Goal: Transaction & Acquisition: Purchase product/service

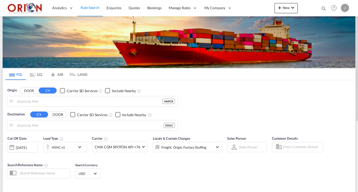
type input "Puerto Cortes, HNPCR"
type input "Valencia, ESVLC"
drag, startPoint x: 318, startPoint y: 16, endPoint x: 324, endPoint y: 8, distance: 10.6
click at [324, 8] on md-icon "icon-magnify" at bounding box center [323, 9] width 6 height 6
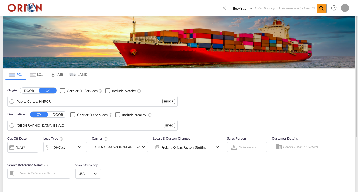
click at [302, 12] on input at bounding box center [285, 8] width 64 height 9
paste input "OCC001900"
type input "OCC001900"
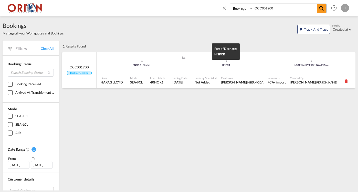
click at [193, 66] on div "HNPCR" at bounding box center [225, 65] width 84 height 3
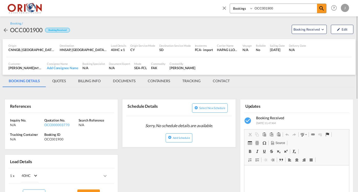
click at [81, 76] on md-tab-item "BILLING INFO" at bounding box center [89, 81] width 35 height 12
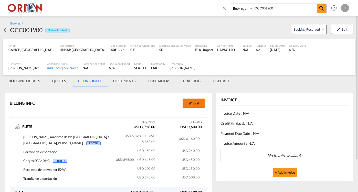
click at [189, 102] on md-icon "icon-pencil" at bounding box center [190, 104] width 4 height 4
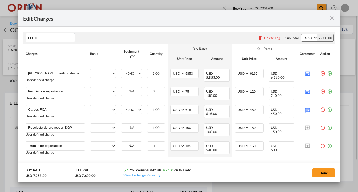
select select "per equipment"
select select "per_document"
select select "per equipment"
select select "per container"
select select "per_declaration"
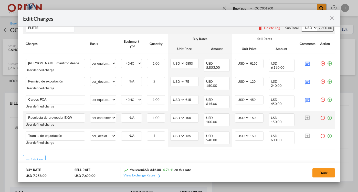
scroll to position [9, 0]
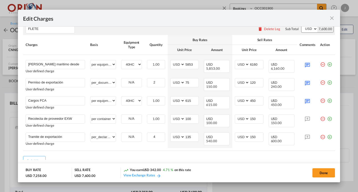
click at [349, 179] on div "Edit Charges FLETE Please enter leg name Leg Name Already Exists Delete Leg Sub…" at bounding box center [179, 96] width 358 height 192
click at [332, 15] on md-icon "icon-close fg-AAA8AD m-0 pointer" at bounding box center [331, 18] width 6 height 6
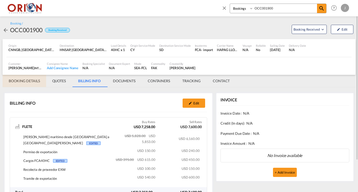
click at [29, 78] on md-tab-item "BOOKING DETAILS" at bounding box center [24, 81] width 43 height 12
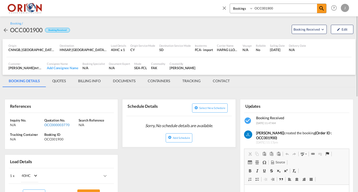
click at [59, 123] on div "OCC000003770" at bounding box center [60, 125] width 33 height 5
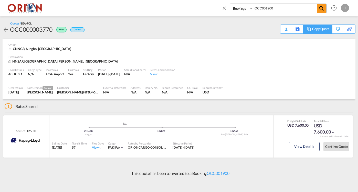
click at [326, 30] on div "Copy Quote" at bounding box center [320, 29] width 17 height 9
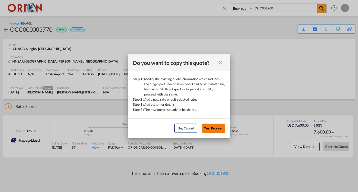
click at [214, 130] on button "Yes, Proceed" at bounding box center [213, 128] width 23 height 9
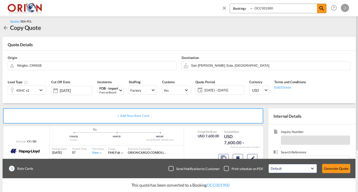
scroll to position [6, 0]
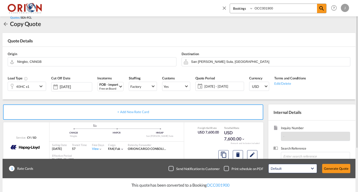
click at [214, 84] on span "22 Jul - 17 Aug 2025" at bounding box center [223, 86] width 38 height 5
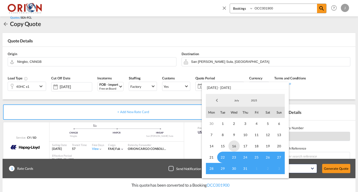
scroll to position [0, 0]
click at [237, 103] on md-select-value "July" at bounding box center [236, 101] width 17 height 8
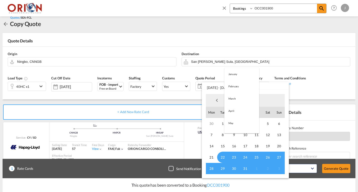
scroll to position [47, 0]
click at [238, 111] on md-option "August" at bounding box center [241, 113] width 35 height 12
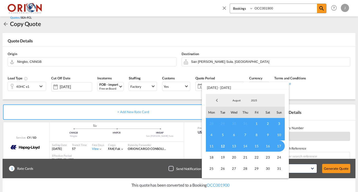
click at [223, 142] on span "12" at bounding box center [222, 146] width 11 height 11
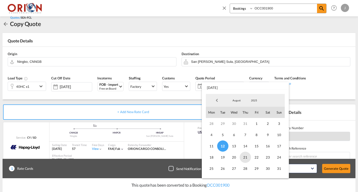
click at [246, 155] on span "21" at bounding box center [244, 157] width 11 height 11
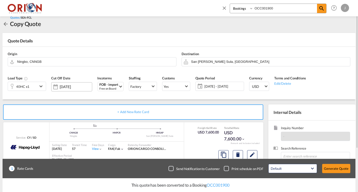
click at [70, 82] on div "16 Aug 2025" at bounding box center [71, 86] width 41 height 9
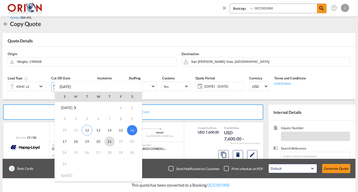
click at [107, 139] on span "21" at bounding box center [109, 142] width 10 height 10
type input "[DATE]"
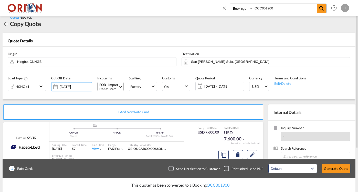
click at [110, 83] on div "FOB - import" at bounding box center [108, 85] width 19 height 4
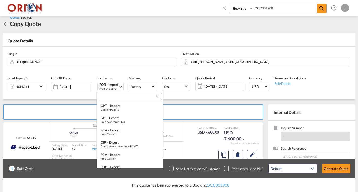
scroll to position [43, 0]
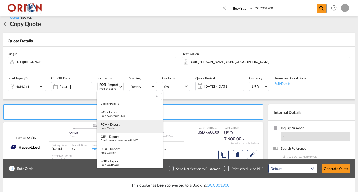
click at [114, 126] on div "FCA - export" at bounding box center [130, 125] width 58 height 4
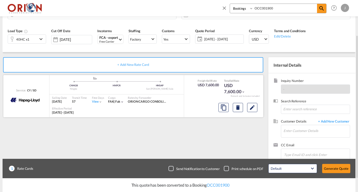
scroll to position [54, 0]
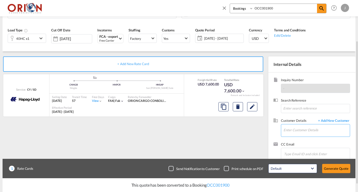
click at [307, 131] on input "Enter Customer Details" at bounding box center [316, 131] width 66 height 12
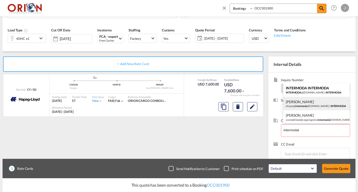
drag, startPoint x: 212, startPoint y: 118, endPoint x: 294, endPoint y: 103, distance: 83.2
click at [294, 103] on div "Delmy Lopez dlopez@ intermoda .com.hn | INTERMODA" at bounding box center [316, 104] width 67 height 14
type input "INTERMODA, Delmy Lopez, dlopez@intermoda.com.hn"
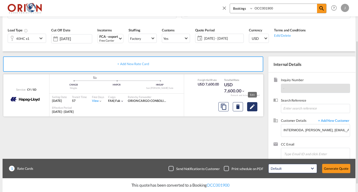
click at [251, 105] on md-icon "Edit" at bounding box center [252, 107] width 6 height 6
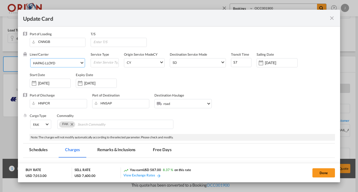
click at [79, 63] on span "HAPAG LLOYD" at bounding box center [56, 63] width 47 height 5
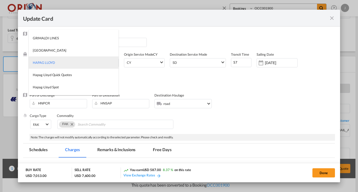
type md-option "12"
type md-option "795"
type md-option "367"
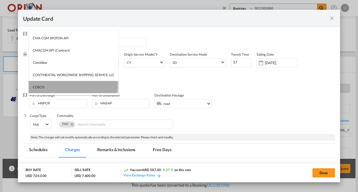
click at [61, 85] on md-option "COSCO" at bounding box center [74, 87] width 90 height 12
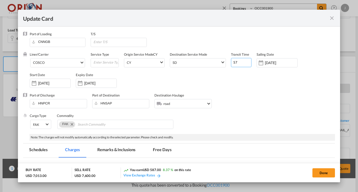
click at [240, 62] on input "57" at bounding box center [241, 62] width 20 height 9
type input "65"
click at [104, 79] on div "[DATE]" at bounding box center [96, 83] width 41 height 9
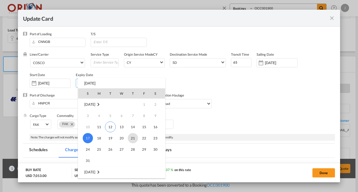
click at [133, 138] on span "21" at bounding box center [133, 138] width 10 height 10
type input "[DATE]"
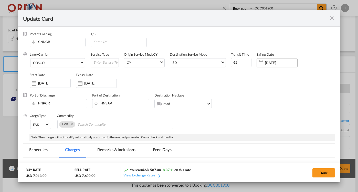
click at [264, 63] on div "Update Card Port ..." at bounding box center [261, 63] width 8 height 10
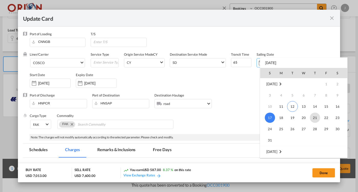
click at [310, 119] on span "21" at bounding box center [314, 118] width 10 height 10
type input "[DATE]"
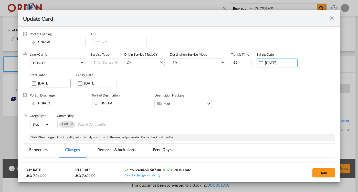
click at [58, 79] on div "[DATE]" at bounding box center [50, 83] width 41 height 9
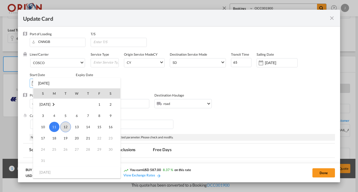
click at [66, 127] on span "12" at bounding box center [65, 127] width 11 height 11
type input "[DATE]"
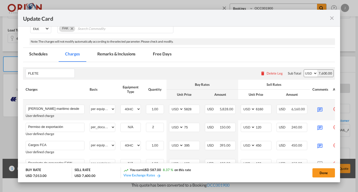
scroll to position [114, 0]
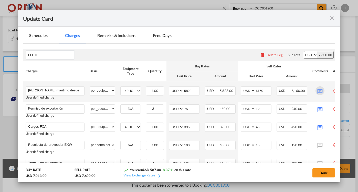
click at [317, 92] on md-icon "Update Card Port ..." at bounding box center [319, 90] width 9 height 9
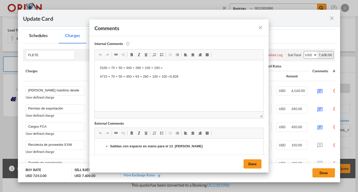
scroll to position [0, 0]
click at [132, 75] on p "4715 + 70 + 50 + 450 + 63 + 280 + 100 + 100 =5,828" at bounding box center [179, 76] width 158 height 5
click at [180, 76] on p "4715 + 70 + 50 + 450 + 63 + 280 + 100 + 100 =5,828" at bounding box center [179, 76] width 158 height 5
drag, startPoint x: 86, startPoint y: 16, endPoint x: 251, endPoint y: 165, distance: 222.5
click at [251, 165] on button "Done" at bounding box center [252, 164] width 18 height 9
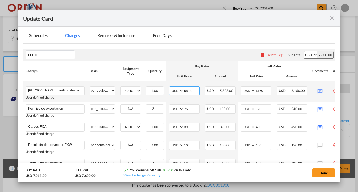
click at [191, 90] on input "5828" at bounding box center [191, 91] width 16 height 8
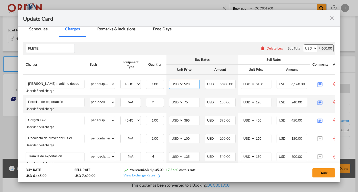
scroll to position [123, 0]
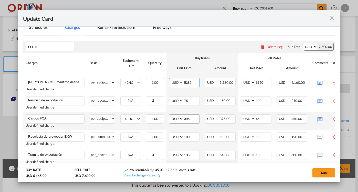
type input "5280"
click at [190, 119] on input "395" at bounding box center [191, 119] width 16 height 8
click at [325, 120] on div "Update Card Port ..." at bounding box center [319, 119] width 15 height 9
click at [318, 119] on md-icon "Update Card Port ..." at bounding box center [319, 119] width 9 height 9
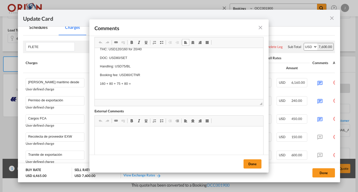
scroll to position [15, 0]
click at [141, 86] on body "usd220/cntr THC: USD120/160 for 20/40 DOC: USD80/SET Handling: USD75/BL Booking…" at bounding box center [179, 66] width 158 height 57
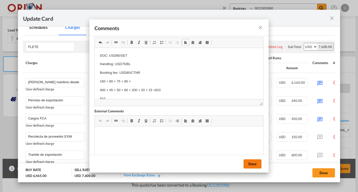
click at [255, 167] on button "Done" at bounding box center [252, 164] width 18 height 9
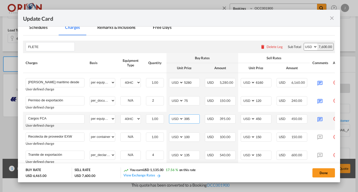
click at [190, 119] on input "395" at bounding box center [191, 119] width 16 height 8
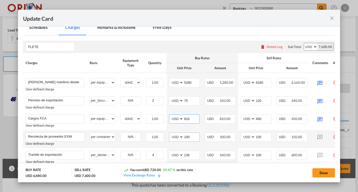
type input "810"
click at [193, 137] on input "100" at bounding box center [191, 137] width 16 height 8
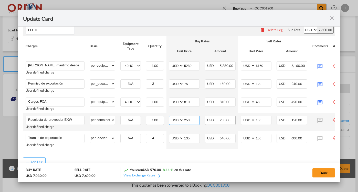
scroll to position [144, 0]
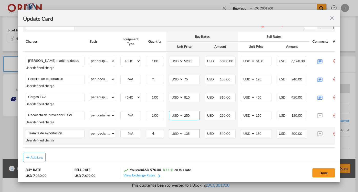
type input "250"
click at [192, 135] on input "135" at bounding box center [191, 134] width 16 height 8
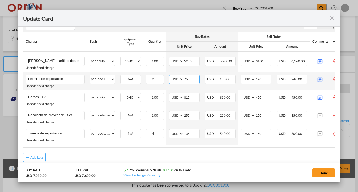
click at [187, 81] on input "75" at bounding box center [191, 79] width 16 height 8
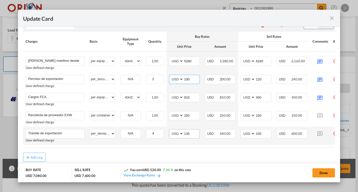
type input "100"
click at [190, 133] on input "135" at bounding box center [191, 134] width 16 height 8
type input "195"
click at [263, 134] on input "150" at bounding box center [263, 134] width 16 height 8
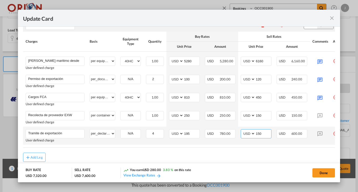
click at [263, 134] on input "150" at bounding box center [263, 134] width 16 height 8
click at [262, 135] on input "200" at bounding box center [263, 134] width 16 height 8
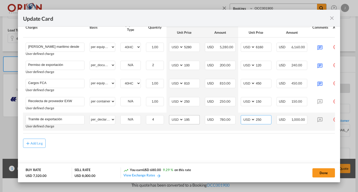
scroll to position [159, 0]
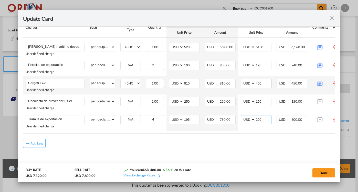
type input "200"
click at [262, 80] on input "450" at bounding box center [263, 83] width 16 height 8
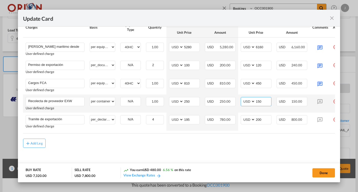
click at [263, 99] on input "150" at bounding box center [263, 101] width 16 height 8
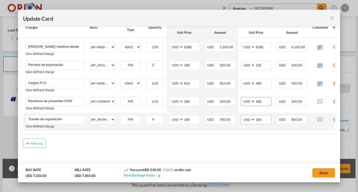
type input "200"
click at [262, 119] on input "200" at bounding box center [263, 120] width 16 height 8
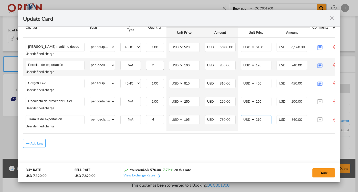
type input "210"
type input "3"
click at [161, 62] on input "3" at bounding box center [154, 65] width 17 height 8
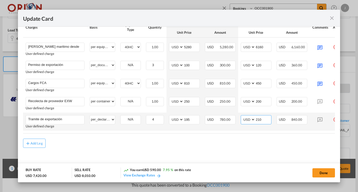
click at [261, 118] on input "210" at bounding box center [263, 120] width 16 height 8
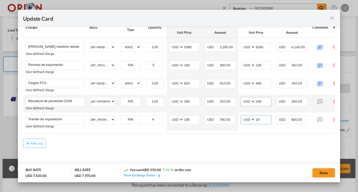
type input "210"
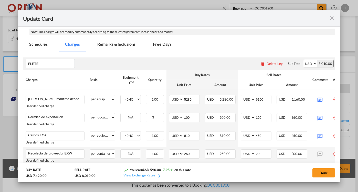
scroll to position [63, 0]
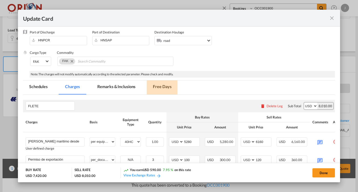
click at [164, 88] on md-tab-item "Free Days" at bounding box center [162, 88] width 31 height 14
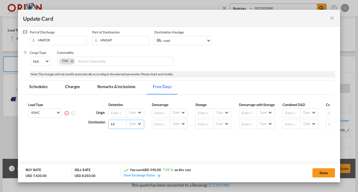
click at [115, 129] on input "14" at bounding box center [117, 124] width 18 height 9
type input "16"
click at [82, 85] on md-tab-item "Charges" at bounding box center [72, 88] width 27 height 14
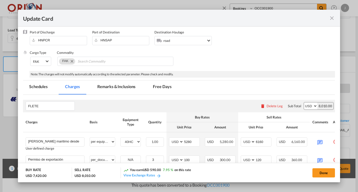
scroll to position [125, 0]
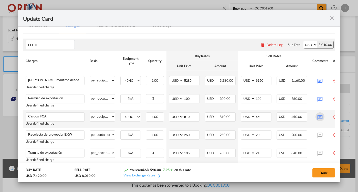
click at [317, 117] on md-icon "Update Card Port ..." at bounding box center [319, 117] width 9 height 9
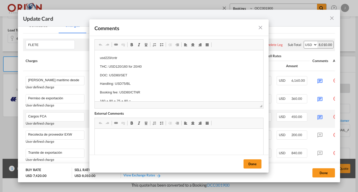
scroll to position [16, 0]
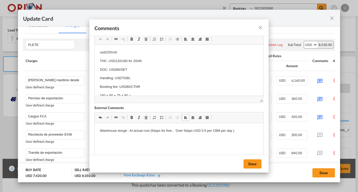
click at [124, 131] on p "Warehouse storge : At actual cost (5days for free , Over 5days USD 0.5 per CBM …" at bounding box center [179, 130] width 158 height 5
drag, startPoint x: 126, startPoint y: 130, endPoint x: 95, endPoint y: 130, distance: 30.9
click at [95, 130] on html "Warehouse storge : At actual cost (5days for free , Over 5days USD 0.5 per CBM …" at bounding box center [179, 131] width 168 height 16
drag, startPoint x: 156, startPoint y: 131, endPoint x: 140, endPoint y: 131, distance: 16.1
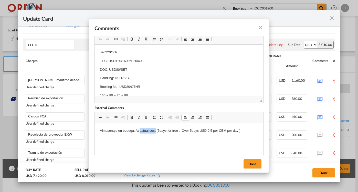
click at [140, 131] on p "Almacenaje en bodega: At actual cost (5days for free , Over 5days USD 0.5 per C…" at bounding box center [179, 130] width 158 height 5
click at [157, 130] on p "Almacenaje en bodega: (5days for free , Over 5days USD 0.5 per CBM per day )" at bounding box center [179, 130] width 158 height 5
drag, startPoint x: 158, startPoint y: 130, endPoint x: 150, endPoint y: 130, distance: 7.9
click at [150, 130] on p "Almacenaje en bodega: (5days for free , Over 5days USD 0.5 per CBM per day )" at bounding box center [179, 130] width 158 height 5
click at [140, 131] on p "Almacenaje en bodega: (5dias libres , Over 5days USD 0.5 per CBM per day )" at bounding box center [179, 130] width 158 height 5
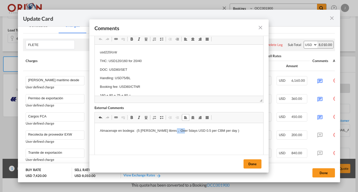
drag, startPoint x: 177, startPoint y: 130, endPoint x: 168, endPoint y: 130, distance: 9.0
click at [168, 130] on p "Almacenaje en bodega: (5 dias libres , Over 5days USD 0.5 per CBM per day )" at bounding box center [179, 130] width 158 height 5
click at [191, 131] on p "Almacenaje en bodega: (5 dias libres , sobre 5 dias USD 0.5 per CBM per day )" at bounding box center [179, 133] width 158 height 11
click at [194, 131] on p "Almacenaje en bodega: (5 dias libres , sobre 5 dias USD 0.8 per CBM per day )" at bounding box center [179, 133] width 158 height 11
click at [209, 131] on p "Almacenaje en bodega: (5 dias libres , sobre 5 dias USD 0.8 por CBM per day )" at bounding box center [179, 133] width 158 height 11
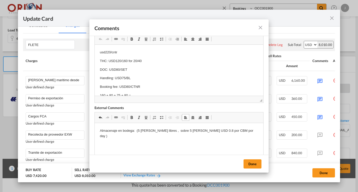
click at [217, 130] on p "Almacenaje en bodega: (5 dias libres , sobre 5 dias USD 0.8 por CBM por day )" at bounding box center [179, 133] width 158 height 11
click at [250, 165] on button "Done" at bounding box center [252, 164] width 18 height 9
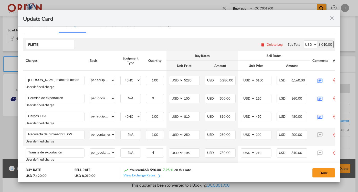
scroll to position [76, 0]
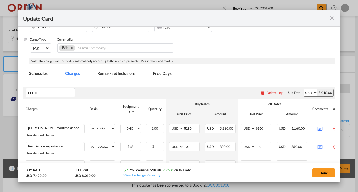
click at [108, 75] on md-tab-item "Remarks & Inclusions" at bounding box center [116, 74] width 50 height 14
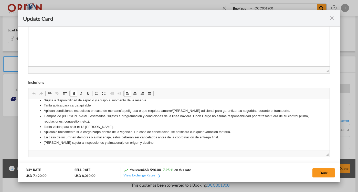
scroll to position [18, 0]
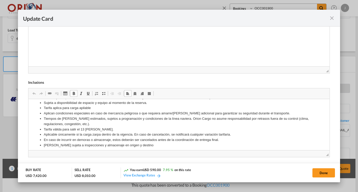
click at [83, 128] on li "Tarifa válida para salir el 13 de Agosto." at bounding box center [178, 129] width 270 height 5
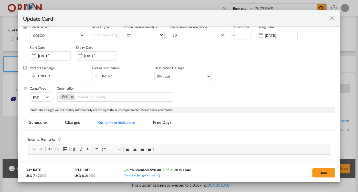
scroll to position [7, 0]
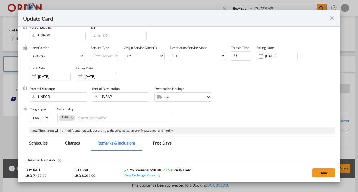
click at [76, 141] on md-tab-item "Charges" at bounding box center [72, 144] width 27 height 14
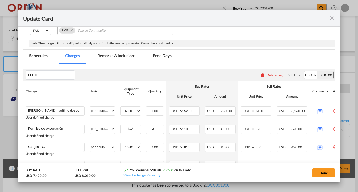
scroll to position [98, 0]
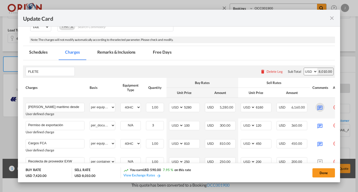
click at [318, 107] on md-icon "Update Card Port ..." at bounding box center [319, 107] width 9 height 9
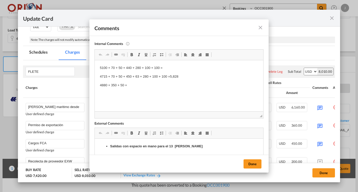
scroll to position [0, 0]
click at [135, 84] on p "4880 + 350 + 50 =" at bounding box center [179, 85] width 158 height 5
drag, startPoint x: 40, startPoint y: 29, endPoint x: 249, endPoint y: 164, distance: 248.2
click at [249, 164] on button "Done" at bounding box center [252, 164] width 18 height 9
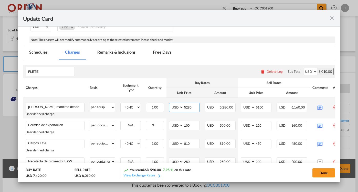
click at [191, 107] on input "5280" at bounding box center [191, 107] width 16 height 8
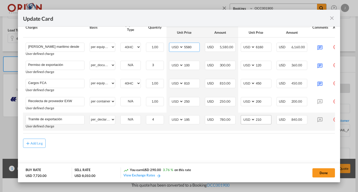
type input "5580"
click at [263, 119] on input "210" at bounding box center [263, 120] width 16 height 8
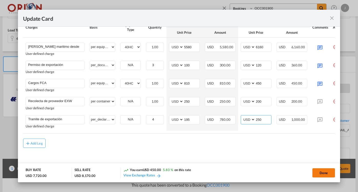
type input "250"
click at [315, 172] on button "Done" at bounding box center [323, 173] width 23 height 9
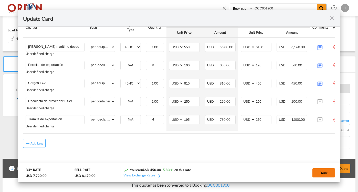
type input "[DATE]"
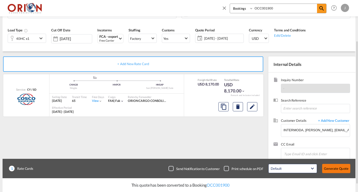
click at [333, 169] on button "Generate Quote" at bounding box center [336, 168] width 28 height 9
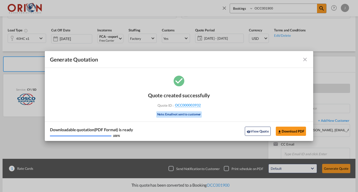
click at [302, 61] on md-icon "icon-close fg-AAA8AD cursor m-0" at bounding box center [305, 60] width 6 height 6
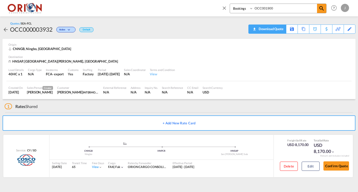
click at [279, 33] on download-pdf "Download Quote" at bounding box center [267, 29] width 32 height 9
click at [278, 29] on div "Download Quote" at bounding box center [270, 29] width 26 height 8
click at [302, 164] on button "Edit" at bounding box center [310, 166] width 18 height 9
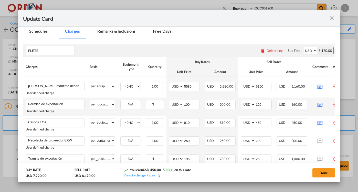
scroll to position [130, 0]
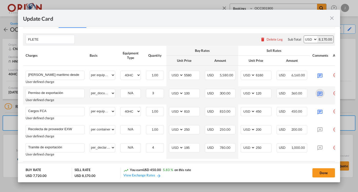
click at [318, 94] on md-icon "Update Card Port ..." at bounding box center [319, 93] width 9 height 9
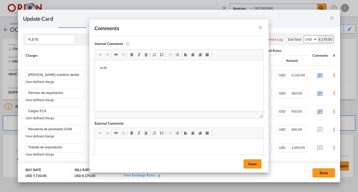
scroll to position [0, 0]
click at [258, 26] on md-icon "icon-close fg-AAA8AD m-0 pointer" at bounding box center [260, 28] width 6 height 6
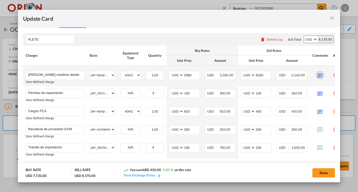
click at [322, 75] on md-icon "Update Card Port ..." at bounding box center [319, 75] width 9 height 9
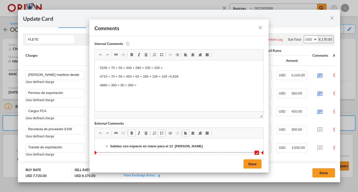
click at [165, 148] on li "Salidas con espacio en mano para el 13 de Agosto" at bounding box center [179, 146] width 138 height 5
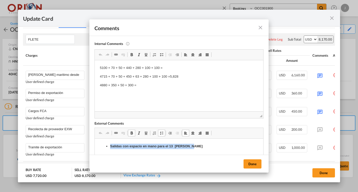
drag, startPoint x: 194, startPoint y: 145, endPoint x: 110, endPoint y: 145, distance: 83.6
click at [110, 145] on li "Salidas con espacio en mano para el 13 de Agosto" at bounding box center [179, 146] width 138 height 5
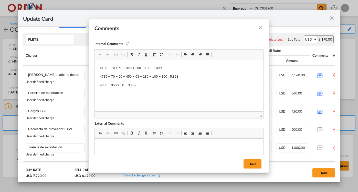
click at [162, 133] on span at bounding box center [161, 133] width 4 height 4
click at [112, 145] on li "Sujet" at bounding box center [179, 146] width 138 height 5
click at [253, 164] on button "Done" at bounding box center [252, 164] width 18 height 9
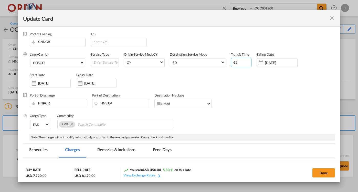
click at [241, 63] on input "65" at bounding box center [241, 62] width 20 height 9
type input "64"
click at [318, 173] on button "Done" at bounding box center [323, 173] width 23 height 9
type input "[DATE]"
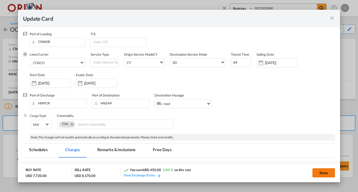
type input "[DATE]"
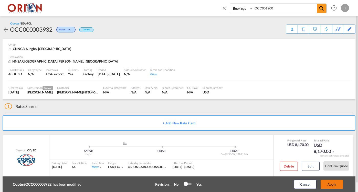
click at [333, 185] on button "Apply" at bounding box center [331, 184] width 23 height 9
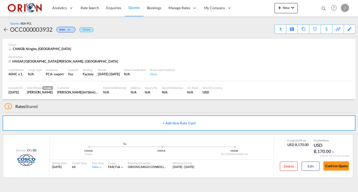
click at [0, 0] on div "Download Quote" at bounding box center [0, 0] width 0 height 0
click at [303, 167] on button "Edit" at bounding box center [310, 166] width 18 height 9
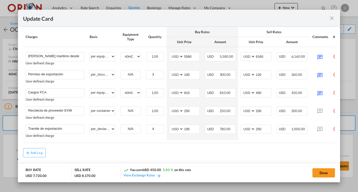
scroll to position [138, 0]
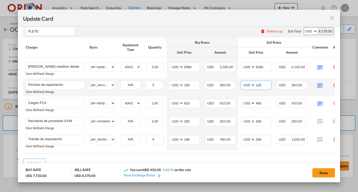
click at [263, 84] on input "120" at bounding box center [263, 85] width 16 height 8
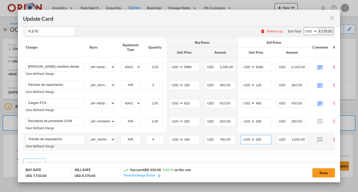
click at [263, 140] on input "250" at bounding box center [263, 140] width 16 height 8
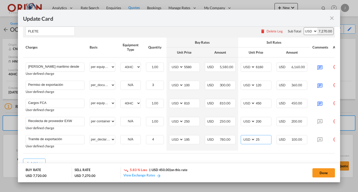
type input "250"
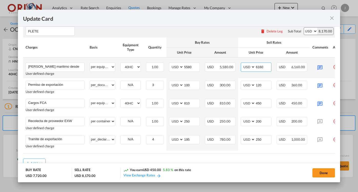
click at [263, 67] on input "6160" at bounding box center [263, 67] width 16 height 8
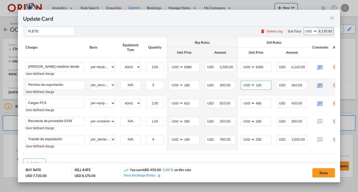
click at [262, 84] on input "120" at bounding box center [263, 85] width 16 height 8
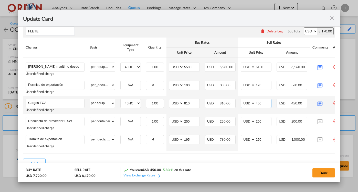
click at [262, 103] on input "450" at bounding box center [263, 103] width 16 height 8
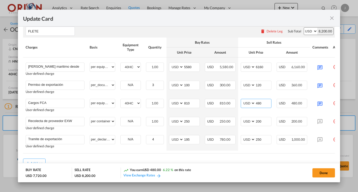
type input "480"
drag, startPoint x: 271, startPoint y: 15, endPoint x: 327, endPoint y: 172, distance: 167.2
click at [327, 172] on button "Done" at bounding box center [323, 173] width 23 height 9
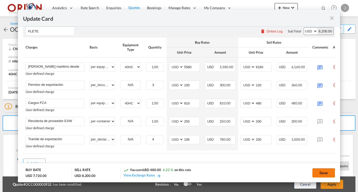
type input "[DATE]"
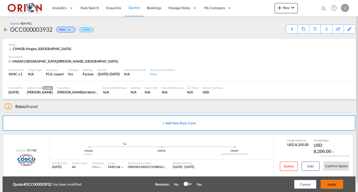
click at [325, 183] on button "Apply" at bounding box center [331, 184] width 23 height 9
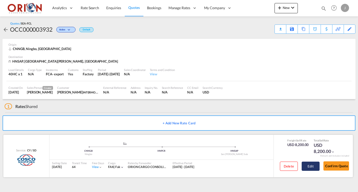
click at [308, 164] on button "Edit" at bounding box center [310, 166] width 18 height 9
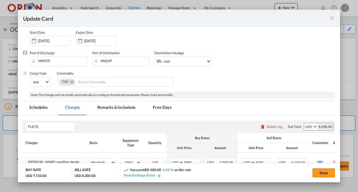
scroll to position [109, 0]
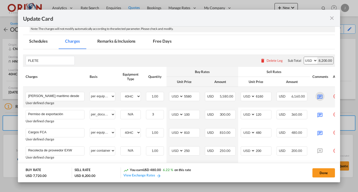
click at [319, 94] on md-icon "Update Card Port ..." at bounding box center [319, 96] width 9 height 9
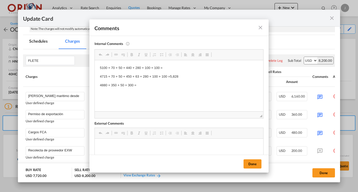
scroll to position [0, 0]
click at [260, 28] on md-icon "icon-close fg-AAA8AD m-0 pointer" at bounding box center [260, 28] width 6 height 6
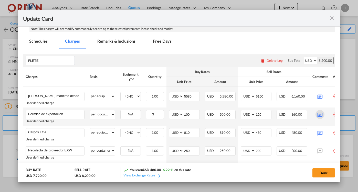
click at [320, 115] on md-icon "Update Card Port ..." at bounding box center [319, 114] width 9 height 9
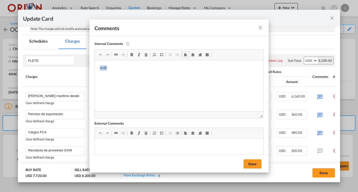
click at [105, 66] on p "xc35" at bounding box center [179, 67] width 158 height 5
drag, startPoint x: 11, startPoint y: 5, endPoint x: 248, endPoint y: 162, distance: 284.4
click at [248, 162] on button "Done" at bounding box center [252, 164] width 18 height 9
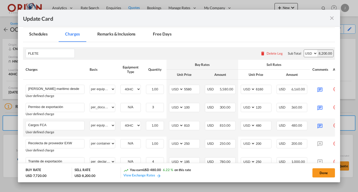
scroll to position [118, 0]
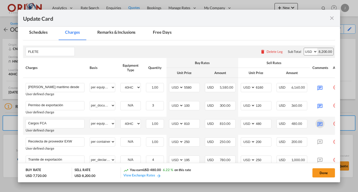
click at [318, 122] on md-icon "Update Card Port ..." at bounding box center [319, 123] width 9 height 9
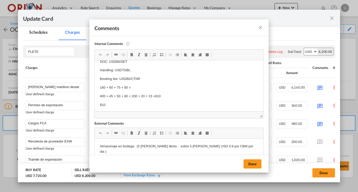
scroll to position [23, 0]
click at [260, 28] on md-icon "icon-close fg-AAA8AD m-0 pointer" at bounding box center [260, 28] width 6 height 6
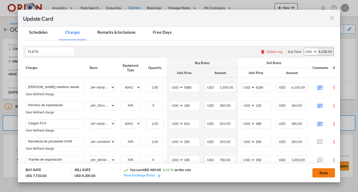
click at [327, 171] on button "Done" at bounding box center [323, 173] width 23 height 9
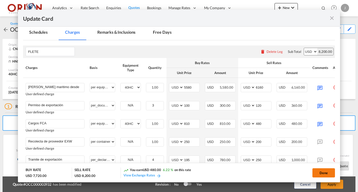
type input "[DATE]"
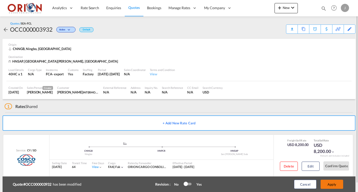
click at [329, 184] on button "Apply" at bounding box center [331, 184] width 23 height 9
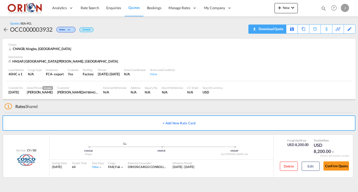
click at [280, 32] on div "Download Quote" at bounding box center [270, 29] width 26 height 8
click at [156, 8] on span "Bookings" at bounding box center [154, 8] width 14 height 4
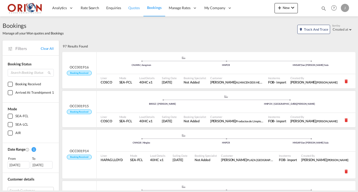
click at [132, 8] on span "Quotes" at bounding box center [133, 8] width 11 height 4
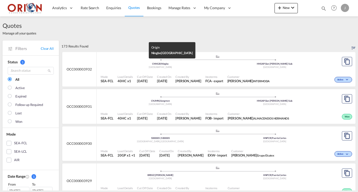
click at [193, 65] on div "CNNGB | Ningbo" at bounding box center [160, 63] width 114 height 3
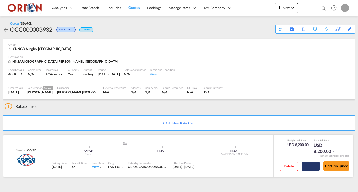
click at [312, 166] on button "Edit" at bounding box center [310, 166] width 18 height 9
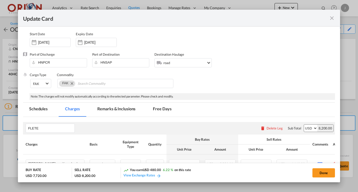
scroll to position [104, 0]
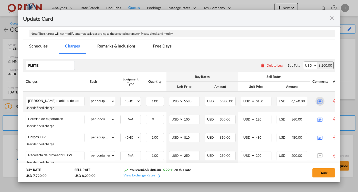
click at [318, 102] on md-icon "Update Card Port ..." at bounding box center [319, 101] width 9 height 9
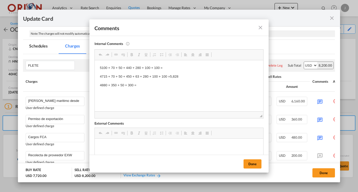
scroll to position [0, 0]
click at [105, 83] on p "4880 + 350 + 50 + 300 =" at bounding box center [179, 85] width 158 height 5
click at [114, 85] on p "4897 + 350 + 50 + 300 =" at bounding box center [179, 85] width 158 height 5
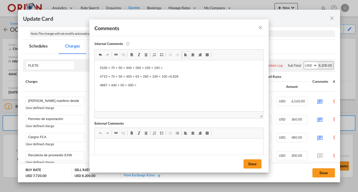
click at [142, 86] on p "4897 + 440 + 50 + 300 =" at bounding box center [179, 85] width 158 height 5
drag, startPoint x: 48, startPoint y: 25, endPoint x: 245, endPoint y: 164, distance: 241.3
click at [245, 164] on button "Done" at bounding box center [252, 164] width 18 height 9
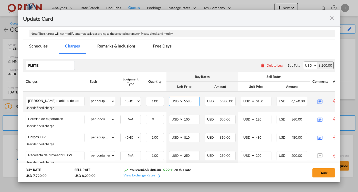
click at [192, 101] on input "5580" at bounding box center [191, 101] width 16 height 8
type input "5687"
click at [262, 100] on input "6160" at bounding box center [263, 101] width 16 height 8
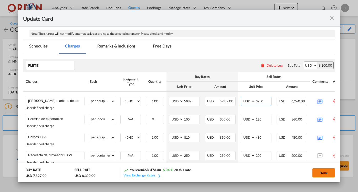
type input "6260"
click at [325, 175] on button "Done" at bounding box center [323, 173] width 23 height 9
type input "[DATE]"
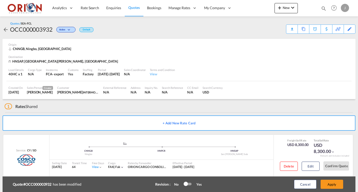
click at [334, 185] on button "Apply" at bounding box center [331, 184] width 23 height 9
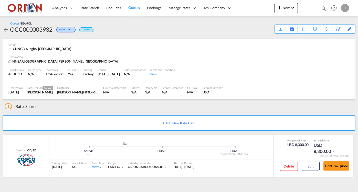
click at [133, 11] on link "Quotes" at bounding box center [134, 8] width 18 height 17
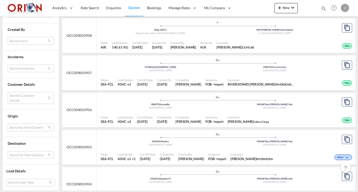
scroll to position [974, 0]
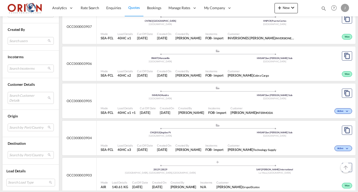
click at [189, 106] on span "Created By" at bounding box center [191, 108] width 26 height 4
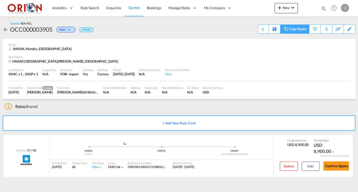
click at [299, 31] on div "Copy Quote" at bounding box center [297, 29] width 17 height 9
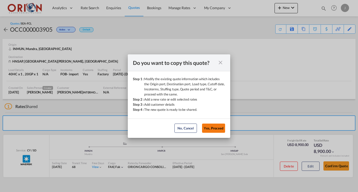
click at [220, 127] on button "Yes, Proceed" at bounding box center [213, 128] width 23 height 9
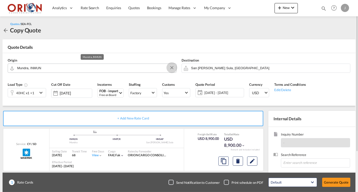
click at [171, 68] on button "Clear Input" at bounding box center [172, 68] width 8 height 8
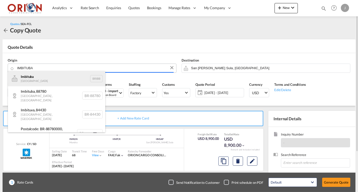
click at [56, 80] on body "Analytics Reports Dashboard Rate Search Enquiries Quotes Bookings" at bounding box center [179, 96] width 358 height 192
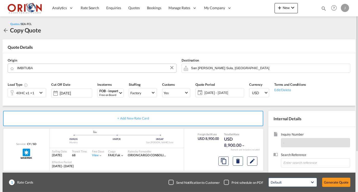
click at [62, 68] on body "Analytics Reports Dashboard Rate Search Enquiries Quotes Bookings" at bounding box center [179, 96] width 358 height 192
click at [49, 68] on input "IMBITUBA" at bounding box center [98, 68] width 150 height 9
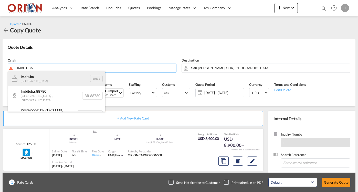
click at [44, 79] on div "Imbituba Brazil BRIBB" at bounding box center [56, 78] width 97 height 15
type input "Imbituba, BRIBB"
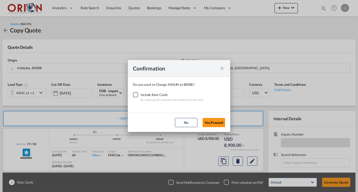
click at [135, 96] on div "Checkbox No Ink" at bounding box center [135, 94] width 5 height 5
click at [215, 124] on button "Yes,Proceed" at bounding box center [213, 122] width 23 height 9
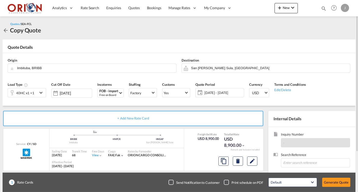
click at [39, 93] on md-icon "icon-chevron-down" at bounding box center [42, 93] width 8 height 6
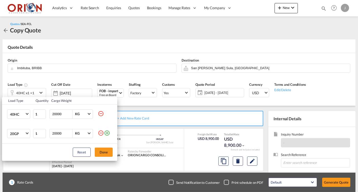
click at [101, 115] on md-icon "icon-minus-circle-outline" at bounding box center [101, 114] width 6 height 6
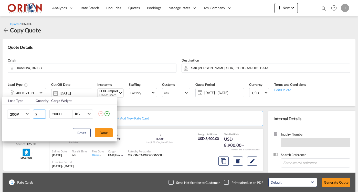
click at [42, 113] on input "2" at bounding box center [39, 114] width 13 height 9
type input "3"
click at [42, 113] on input "3" at bounding box center [39, 114] width 13 height 9
click at [104, 131] on button "Done" at bounding box center [104, 132] width 18 height 9
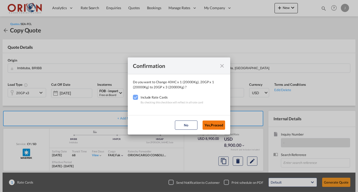
click at [208, 125] on button "Yes,Proceed" at bounding box center [213, 125] width 23 height 9
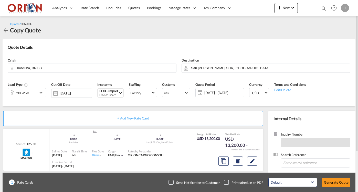
click at [212, 93] on span "07 - 25 Aug 2025" at bounding box center [223, 93] width 38 height 5
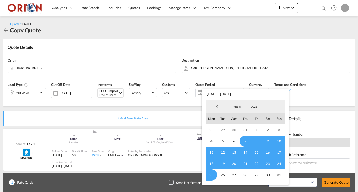
click at [220, 152] on span "12" at bounding box center [222, 152] width 11 height 11
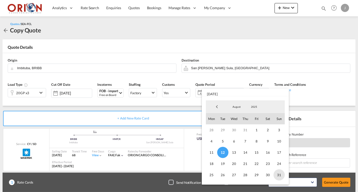
click at [280, 176] on span "31" at bounding box center [278, 175] width 11 height 11
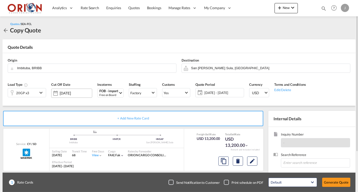
click at [88, 94] on input "23 Aug 2025" at bounding box center [76, 93] width 32 height 4
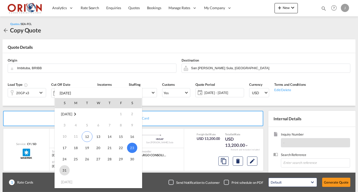
click at [64, 168] on span "31" at bounding box center [64, 170] width 10 height 10
type input "[DATE]"
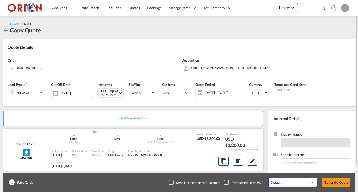
scroll to position [48, 0]
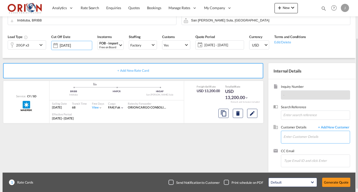
click at [301, 133] on input "Enter Customer Details" at bounding box center [316, 137] width 66 height 12
click at [325, 127] on span "+ Add New Customer" at bounding box center [332, 128] width 35 height 6
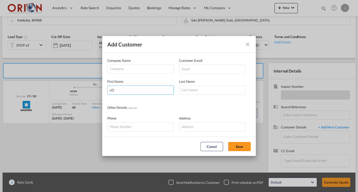
type input "v"
type input "Victor"
type input "Caliz"
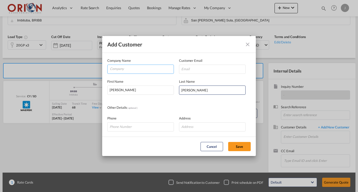
click at [139, 70] on input "Company" at bounding box center [142, 69] width 64 height 8
type input "D"
type input "SODECO"
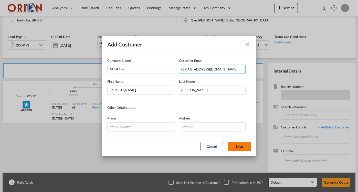
type input "[EMAIL_ADDRESS][DOMAIN_NAME]"
click at [241, 148] on button "Save" at bounding box center [239, 146] width 23 height 9
type input "SODECO, Victor Caliz, calix@gmail.com"
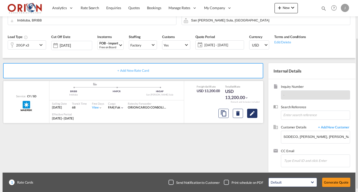
click at [254, 112] on md-icon "Edit" at bounding box center [252, 113] width 6 height 6
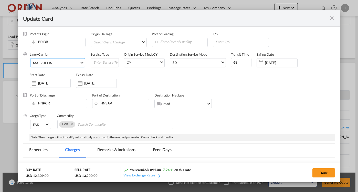
click at [76, 61] on span "MAERSK LINE" at bounding box center [56, 63] width 47 height 5
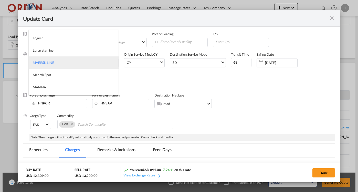
type md-option "2"
type md-option "795"
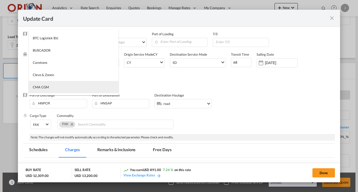
click at [55, 87] on md-option "CMA CGM" at bounding box center [74, 87] width 90 height 12
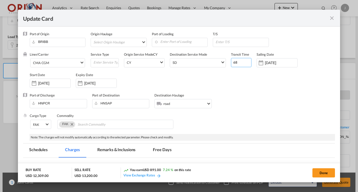
click at [239, 63] on input "68" at bounding box center [241, 62] width 20 height 9
type input "25"
drag, startPoint x: 256, startPoint y: 1, endPoint x: 53, endPoint y: 83, distance: 219.0
click at [53, 83] on input "07 Aug 2025" at bounding box center [54, 83] width 32 height 4
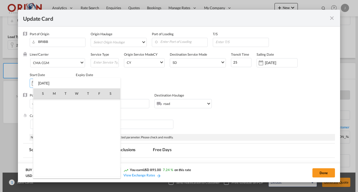
scroll to position [118411, 0]
click at [66, 127] on span "12" at bounding box center [65, 127] width 11 height 11
type input "[DATE]"
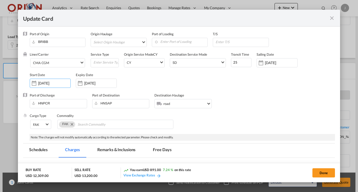
click at [88, 83] on input "[DATE]" at bounding box center [100, 83] width 32 height 4
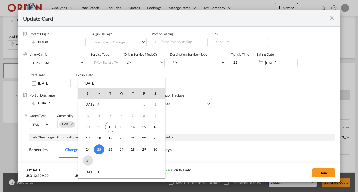
click at [89, 161] on span "31" at bounding box center [88, 161] width 10 height 10
type input "[DATE]"
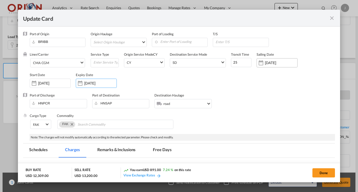
click at [265, 62] on input "[DATE]" at bounding box center [281, 63] width 32 height 4
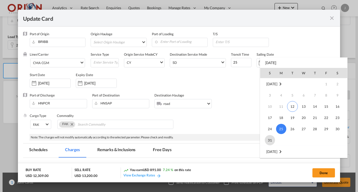
click at [272, 142] on span "31" at bounding box center [269, 140] width 10 height 10
type input "[DATE]"
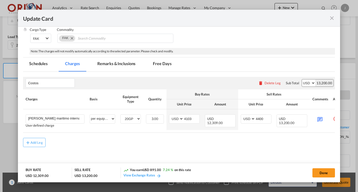
scroll to position [23, 0]
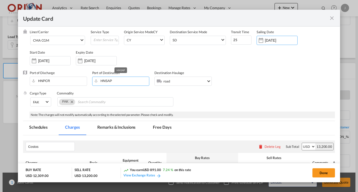
click at [107, 81] on input "HNSAP" at bounding box center [122, 81] width 54 height 8
click at [109, 94] on div "[GEOGRAPHIC_DATA]" at bounding box center [141, 94] width 90 height 4
type input "Puerto Cortes, HNPCR"
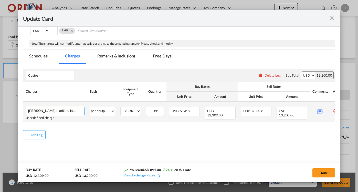
click at [69, 109] on input "Flete maritimo internacional Mundra a San Pedro Sula" at bounding box center [56, 111] width 56 height 8
click at [75, 109] on input "Flete maritimo internacional Mundra a San Pedro Sula" at bounding box center [56, 111] width 56 height 8
drag, startPoint x: 59, startPoint y: 109, endPoint x: 106, endPoint y: 112, distance: 46.9
click at [106, 112] on tr "Flete maritimo internacional Imbituba a San Pedro Sula Please Enter User Define…" at bounding box center [185, 112] width 324 height 21
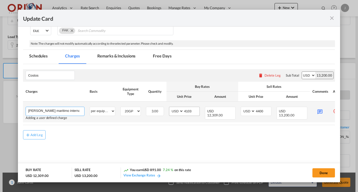
type input "Flete maritimo internacional Imbituba a Puerto Cortes"
click at [195, 110] on input "4103" at bounding box center [191, 111] width 16 height 8
click at [316, 110] on md-icon "Update Card Port ..." at bounding box center [319, 111] width 9 height 9
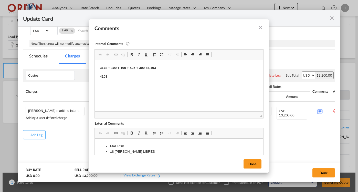
scroll to position [0, 0]
drag, startPoint x: 115, startPoint y: 79, endPoint x: 75, endPoint y: 45, distance: 52.2
click at [95, 60] on html "3178 + 100 + 100 + 425 + 300 =4,103 4103" at bounding box center [179, 72] width 168 height 24
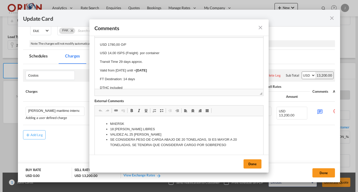
scroll to position [27, 0]
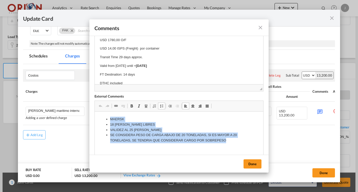
drag, startPoint x: 231, startPoint y: 141, endPoint x: 99, endPoint y: 114, distance: 134.1
click at [99, 114] on html "MAERSK 18 DIAS LIBRES VALIDEZ AL 25 DE AGOSTO SE CONSIDERA PESO DE CARGA ABAJO …" at bounding box center [179, 130] width 168 height 37
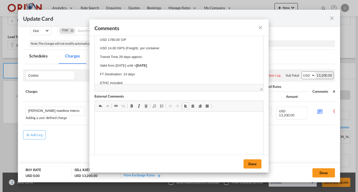
scroll to position [15, 0]
click at [134, 81] on p "DTHC included" at bounding box center [179, 83] width 158 height 5
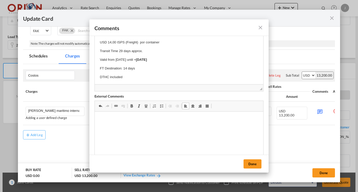
scroll to position [21, 0]
drag, startPoint x: 39, startPoint y: 45, endPoint x: 248, endPoint y: 165, distance: 241.6
click at [248, 165] on button "Done" at bounding box center [252, 164] width 18 height 9
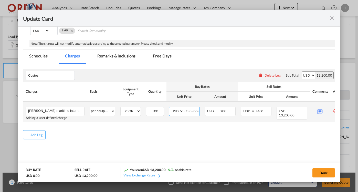
click at [192, 111] on input "Update Card Port ..." at bounding box center [191, 111] width 16 height 8
type input "2079"
click at [263, 111] on input "4400" at bounding box center [263, 111] width 16 height 8
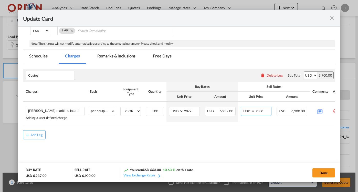
type input "2300"
click at [165, 60] on md-tab-item "Free Days" at bounding box center [162, 57] width 31 height 14
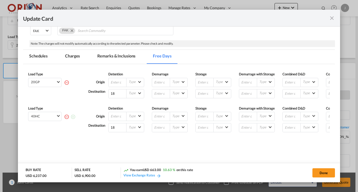
click at [67, 85] on md-icon "icon-minus-circle-outline red-400-fg" at bounding box center [66, 82] width 5 height 5
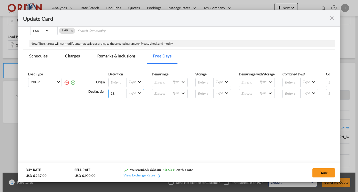
click at [117, 98] on input "18" at bounding box center [117, 94] width 18 height 9
type input "14"
click at [115, 58] on md-tab-item "Remarks & Inclusions" at bounding box center [116, 57] width 50 height 14
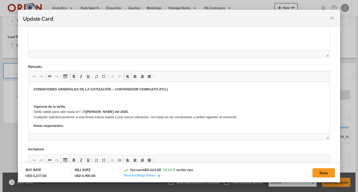
scroll to position [2, 0]
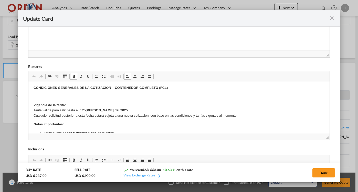
click at [79, 109] on p "Vigencia de la tarifa: Tarifa válida para salir hasta el l: 25 de Agosto del 20…" at bounding box center [178, 111] width 291 height 16
click at [81, 109] on p "Vigencia de la tarifa: Tarifa válida para salir hasta el: 25 de Agosto del 2025…" at bounding box center [178, 111] width 291 height 16
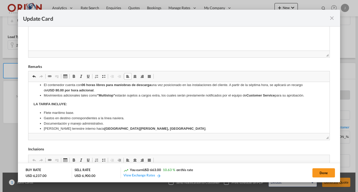
scroll to position [136, 0]
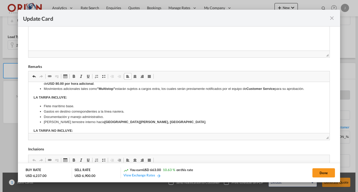
click at [104, 120] on strong "San Pedro Sula, Honduras" at bounding box center [154, 122] width 101 height 4
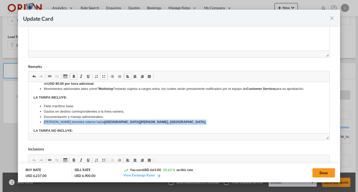
click at [104, 120] on strong "San Pedro Sula, Honduras" at bounding box center [154, 122] width 101 height 4
copy li "Flete terrestre interno hacia San Pedro Sula, Honduras"
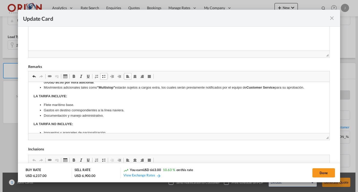
click at [111, 131] on li "Impuestos y aranceles de nacionalización." at bounding box center [178, 132] width 270 height 5
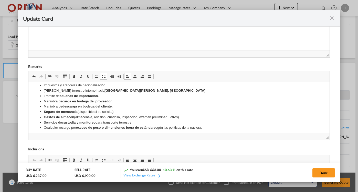
scroll to position [185, 0]
click at [320, 175] on button "Done" at bounding box center [323, 173] width 23 height 9
type input "[DATE]"
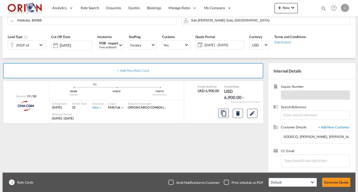
scroll to position [94, 0]
click at [329, 180] on button "Generate Quote" at bounding box center [336, 182] width 28 height 9
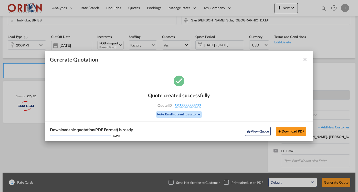
click at [303, 58] on md-icon "icon-close fg-AAA8AD cursor m-0" at bounding box center [305, 60] width 6 height 6
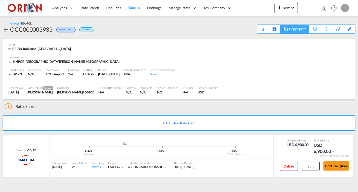
click at [302, 31] on div "Copy Quote" at bounding box center [297, 29] width 17 height 9
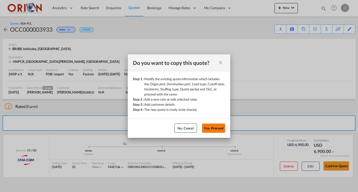
click at [210, 128] on button "Yes, Proceed" at bounding box center [213, 128] width 23 height 9
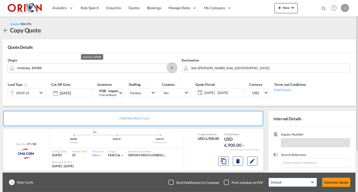
click at [172, 69] on button "Clear Input" at bounding box center [172, 68] width 8 height 8
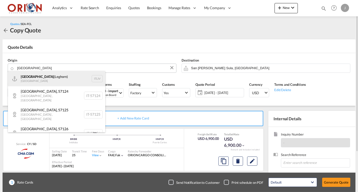
drag, startPoint x: 172, startPoint y: 69, endPoint x: 73, endPoint y: 80, distance: 99.8
click at [73, 80] on div "Livorno (Leghorn) Italy ITLIV" at bounding box center [56, 78] width 97 height 15
type input "Livorno (Leghorn), ITLIV"
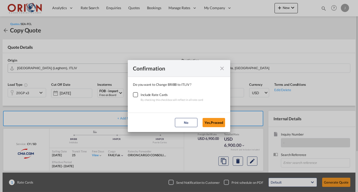
click at [138, 97] on div "Checkbox No Ink" at bounding box center [135, 94] width 5 height 5
click at [211, 123] on button "Yes,Proceed" at bounding box center [213, 122] width 23 height 9
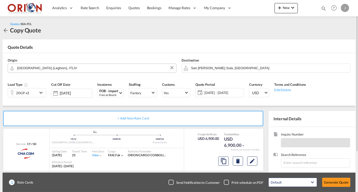
click at [214, 91] on span "[DATE] - [DATE]" at bounding box center [223, 93] width 38 height 5
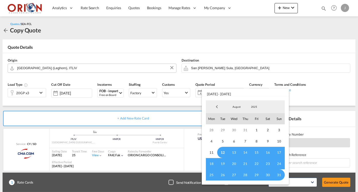
click at [225, 151] on span "12" at bounding box center [222, 152] width 11 height 11
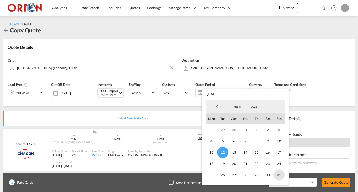
click at [275, 175] on span "31" at bounding box center [278, 175] width 11 height 11
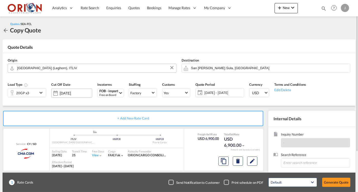
click at [89, 94] on input "[DATE]" at bounding box center [76, 93] width 32 height 4
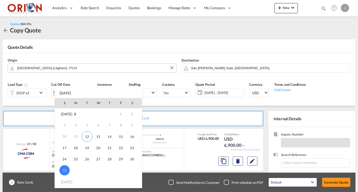
click at [69, 171] on span "31" at bounding box center [64, 170] width 10 height 10
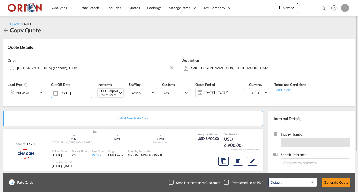
click at [40, 95] on md-icon "icon-chevron-down" at bounding box center [42, 93] width 8 height 6
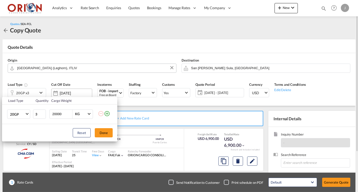
click at [67, 92] on div "Load Type Quantity Cargo Weight 20GP 20GP 40GP 40HC 45HC 20RE 40RE 40HR 20OT 40…" at bounding box center [179, 96] width 358 height 192
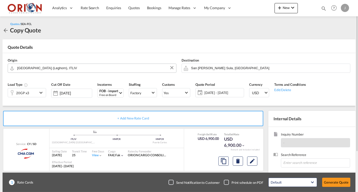
click at [42, 90] on md-icon "icon-chevron-down" at bounding box center [42, 93] width 8 height 6
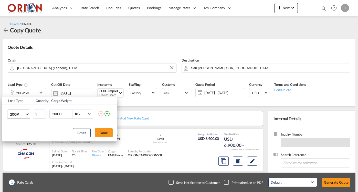
click at [25, 114] on md-select-value "20GP" at bounding box center [19, 114] width 20 height 9
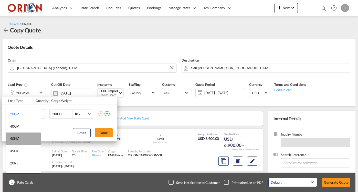
click at [20, 137] on md-option "40HC" at bounding box center [23, 139] width 35 height 12
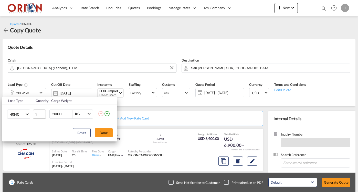
click at [20, 115] on span "40HC" at bounding box center [17, 114] width 15 height 5
click at [21, 91] on md-option "20GP" at bounding box center [23, 90] width 35 height 12
click at [42, 115] on input "2" at bounding box center [39, 114] width 13 height 9
type input "1"
click at [42, 115] on input "1" at bounding box center [39, 114] width 13 height 9
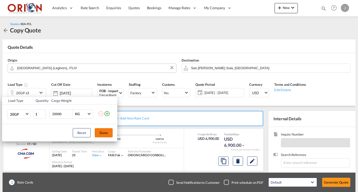
click at [111, 130] on button "Done" at bounding box center [104, 132] width 18 height 9
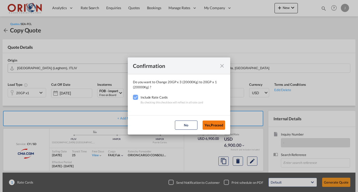
click at [219, 125] on button "Yes,Proceed" at bounding box center [213, 125] width 23 height 9
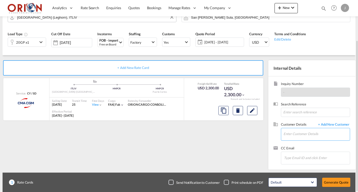
click at [291, 134] on input "Enter Customer Details" at bounding box center [316, 134] width 66 height 12
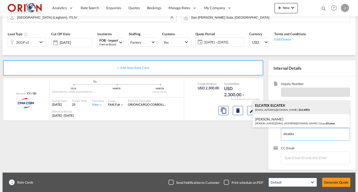
click at [265, 108] on div "ELCATEX ELCATEX Manuel_Segura@vfc.com | ELCATEX" at bounding box center [300, 108] width 97 height 14
type input "ELCATEX, ELCATEX ELCATEX, Manuel_Segura@vfc.com"
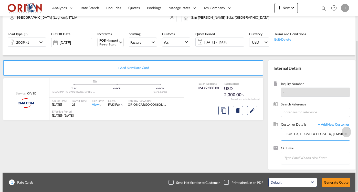
click at [345, 133] on md-icon "Clear Input" at bounding box center [346, 135] width 6 height 6
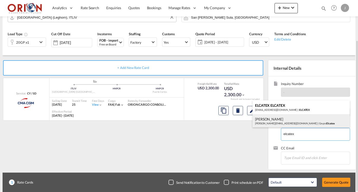
click at [297, 123] on div "[PERSON_NAME] [PERSON_NAME][EMAIL_ADDRESS][DOMAIN_NAME] | Grupo Elcatex" at bounding box center [300, 121] width 97 height 14
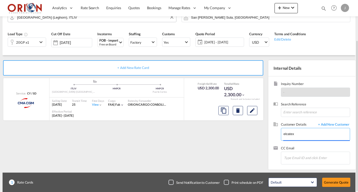
type input "Grupo Elcatex, [PERSON_NAME], [PERSON_NAME][EMAIL_ADDRESS][DOMAIN_NAME]"
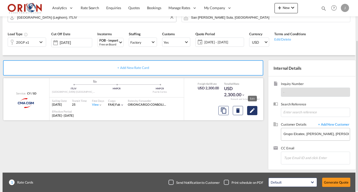
click at [255, 113] on md-icon "Edit" at bounding box center [252, 111] width 6 height 6
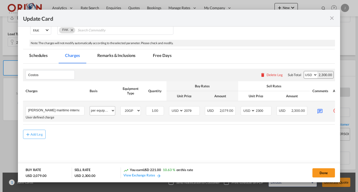
scroll to position [94, 0]
click at [76, 110] on input "Flete maritimo internacional Imbituba a Puerto Cortes" at bounding box center [56, 111] width 56 height 8
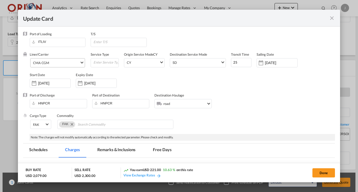
scroll to position [0, 0]
type input "Flete maritimo internacional Livorno a Puerto Cortes"
click at [38, 64] on div "CMA CGM" at bounding box center [41, 63] width 16 height 4
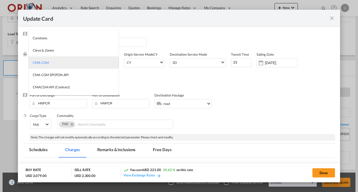
type md-option "17"
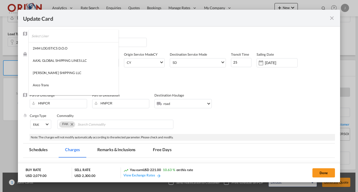
scroll to position [0, 0]
click at [46, 38] on input "search" at bounding box center [74, 36] width 87 height 12
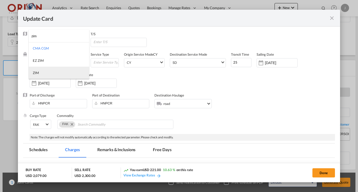
type input "zim"
click at [42, 73] on md-option "ZIM" at bounding box center [59, 73] width 60 height 12
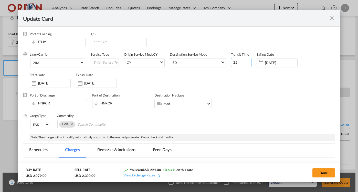
click at [240, 64] on input "25" at bounding box center [241, 62] width 20 height 9
type input "5"
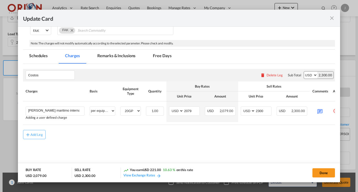
scroll to position [94, 0]
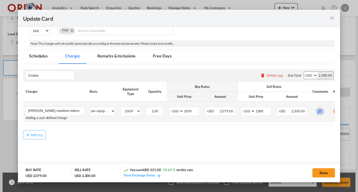
type input "40"
click at [317, 112] on md-icon "Update Card Port ..." at bounding box center [319, 111] width 9 height 9
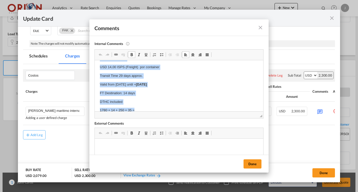
scroll to position [1, 0]
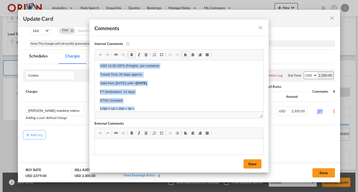
drag, startPoint x: 99, startPoint y: 67, endPoint x: 146, endPoint y: 124, distance: 73.1
click at [146, 117] on html "CMA CGM 20 Dry IMBITUBA - Brasil x PUERTO CORTES - Honduras: USD 1780,00 O/F US…" at bounding box center [179, 76] width 168 height 81
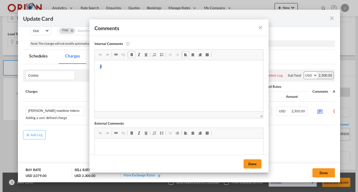
scroll to position [0, 0]
click at [130, 66] on p "2050 + 50" at bounding box center [179, 66] width 158 height 5
drag, startPoint x: 36, startPoint y: 7, endPoint x: 254, endPoint y: 164, distance: 269.2
click at [254, 164] on button "Done" at bounding box center [252, 164] width 18 height 9
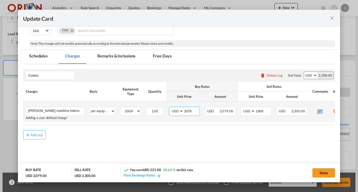
click at [191, 111] on input "2079" at bounding box center [191, 111] width 16 height 8
type input "2100"
click at [269, 108] on input "2300" at bounding box center [263, 111] width 16 height 8
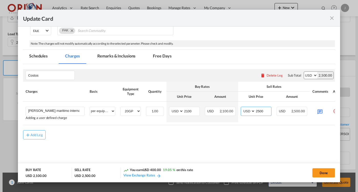
type input "2500"
click at [163, 54] on md-tab-item "Free Days" at bounding box center [162, 57] width 31 height 14
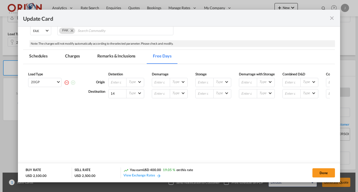
click at [110, 59] on md-tab-item "Remarks & Inclusions" at bounding box center [116, 57] width 50 height 14
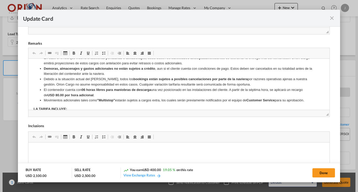
scroll to position [104, 0]
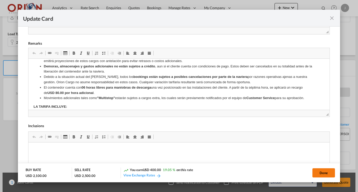
click at [320, 172] on button "Done" at bounding box center [323, 173] width 23 height 9
type input "[DATE]"
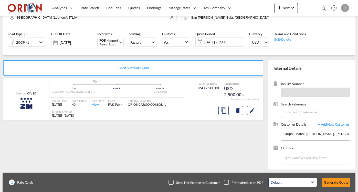
scroll to position [94, 0]
click at [333, 182] on button "Generate Quote" at bounding box center [336, 182] width 28 height 9
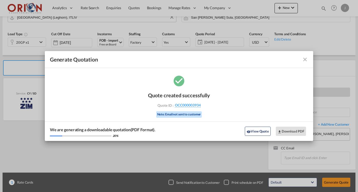
click at [303, 60] on md-icon "icon-close fg-AAA8AD cursor m-0" at bounding box center [305, 60] width 6 height 6
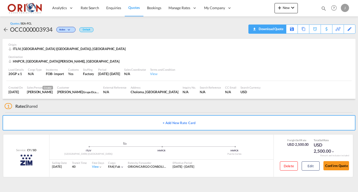
click at [276, 31] on div "Download Quote" at bounding box center [270, 29] width 26 height 8
click at [132, 8] on span "Quotes" at bounding box center [133, 7] width 11 height 4
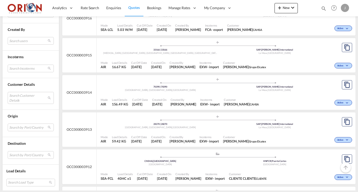
scroll to position [723, 0]
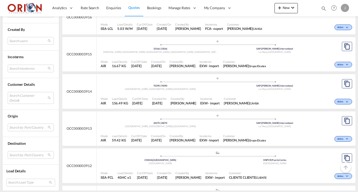
click at [153, 94] on div "Mode AIR Load Details 156.49 KG Cut Off Date 30 Aug 2025 Created On 8 Aug 2025 …" at bounding box center [225, 101] width 259 height 15
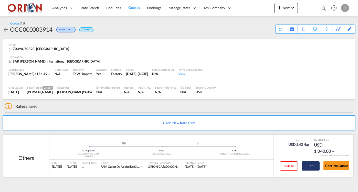
click at [304, 163] on button "Edit" at bounding box center [310, 166] width 18 height 9
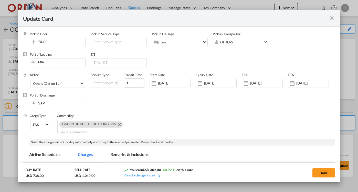
select select "flat"
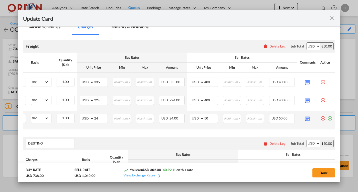
scroll to position [0, 51]
click at [329, 114] on md-icon "icon-plus-circle-outline green-400-fg" at bounding box center [329, 116] width 5 height 5
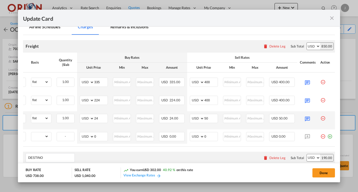
click at [322, 133] on md-icon "icon-minus-circle-outline red-400-fg pt-7" at bounding box center [322, 134] width 5 height 5
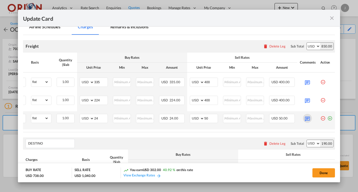
click at [310, 116] on md-icon "Update CardPickup Door ..." at bounding box center [307, 118] width 9 height 9
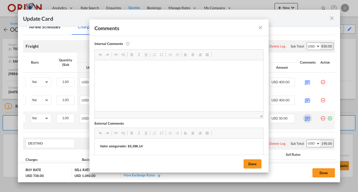
scroll to position [0, 0]
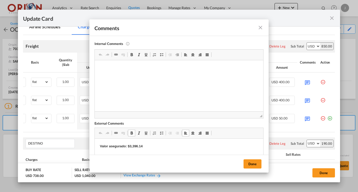
click at [129, 146] on strong "Valor asegurado: $3,396.14" at bounding box center [121, 147] width 43 height 4
click at [138, 146] on strong "Valor asegurado: $17,396.14" at bounding box center [122, 147] width 45 height 4
click at [150, 147] on p "Valor asegurado: $17,574.14" at bounding box center [179, 146] width 158 height 5
click at [139, 146] on strong "Valor asegurado: $17,574.48" at bounding box center [122, 147] width 45 height 4
click at [251, 164] on button "Done" at bounding box center [252, 164] width 18 height 9
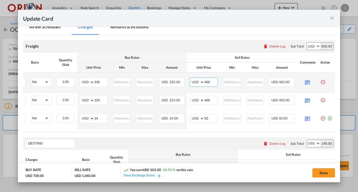
click at [212, 78] on input "400" at bounding box center [210, 82] width 13 height 8
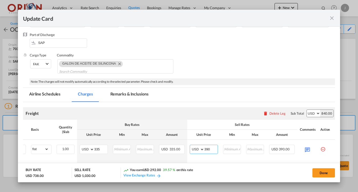
scroll to position [73, 0]
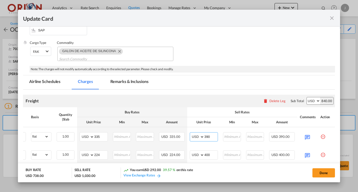
type input "390"
click at [119, 52] on md-icon "Remove GALON DE ACEITE DE SILINCONA" at bounding box center [119, 51] width 6 height 6
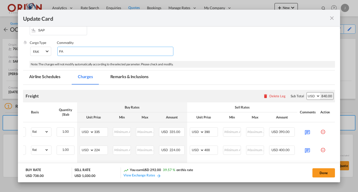
type input "FAK"
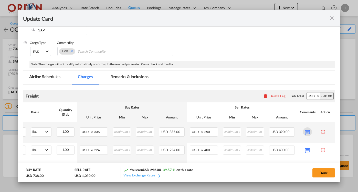
click at [307, 132] on md-icon "Update CardPickup Door ..." at bounding box center [307, 132] width 9 height 9
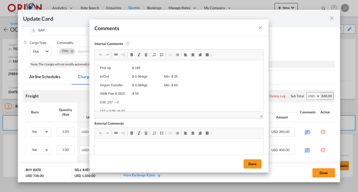
scroll to position [0, 0]
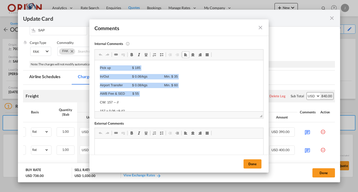
click at [124, 97] on body "Pick up $ 185 In/Out $ 0.06/kgs Min. $ 35 Airport Transfer $ 0.08/kgs Min. $ 60…" at bounding box center [179, 102] width 158 height 74
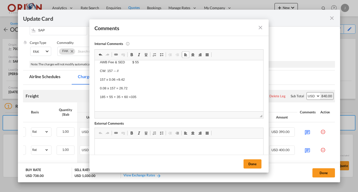
scroll to position [25, 0]
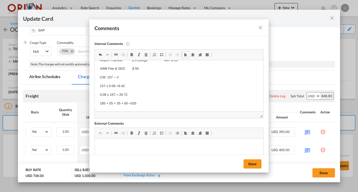
click at [103, 101] on p "185 + 55 + 35 + 60 =335" at bounding box center [179, 103] width 158 height 5
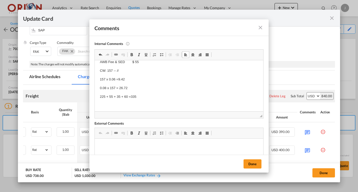
scroll to position [1, 0]
click at [140, 98] on body "Pick up $ 225 In/Out $ 0.06/kgs Min. $ 35 Airport Transfer $ 0.08/kgs Min. $ 60…" at bounding box center [179, 70] width 158 height 74
click at [138, 94] on p "225 + 55 + 35 + 60 =335" at bounding box center [179, 96] width 158 height 5
drag, startPoint x: 43, startPoint y: 35, endPoint x: 253, endPoint y: 167, distance: 248.4
click at [253, 167] on button "Done" at bounding box center [252, 164] width 18 height 9
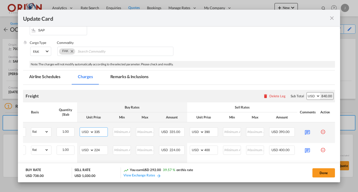
click at [98, 132] on input "335" at bounding box center [100, 132] width 13 height 8
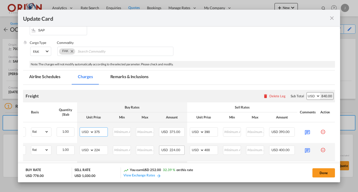
scroll to position [107, 0]
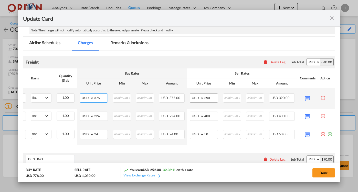
type input "375"
click at [210, 98] on input "390" at bounding box center [210, 98] width 13 height 8
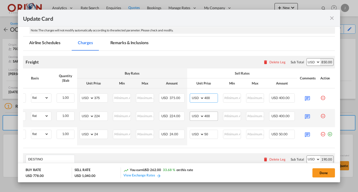
type input "400"
click at [211, 115] on input "400" at bounding box center [210, 116] width 13 height 8
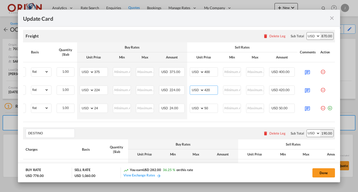
scroll to position [137, 0]
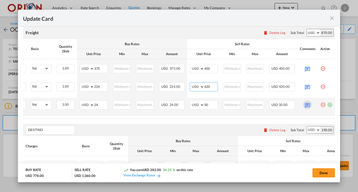
type input "420"
click at [306, 106] on md-icon "Update CardPickup Door ..." at bounding box center [307, 105] width 9 height 9
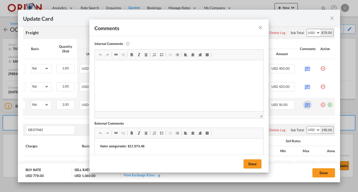
scroll to position [18, 0]
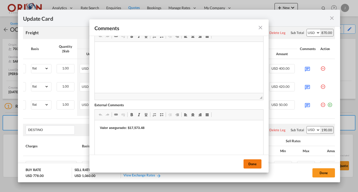
click at [252, 164] on button "Done" at bounding box center [252, 164] width 18 height 9
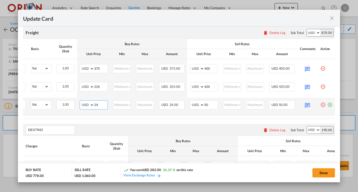
click at [101, 104] on input "24" at bounding box center [100, 105] width 13 height 8
type input "50"
click at [209, 105] on input "50" at bounding box center [210, 105] width 13 height 8
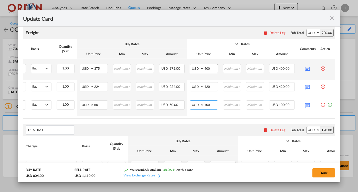
type input "100"
click at [209, 68] on input "400" at bounding box center [210, 68] width 13 height 8
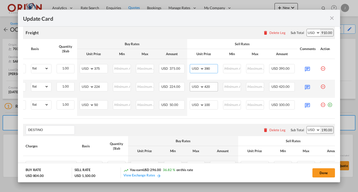
type input "390"
click at [211, 87] on input "420" at bounding box center [210, 87] width 13 height 8
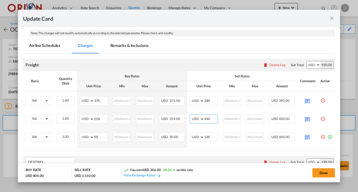
scroll to position [104, 0]
type input "430"
click at [128, 50] on md-tab-item "Remarks & Inclusions" at bounding box center [129, 47] width 50 height 14
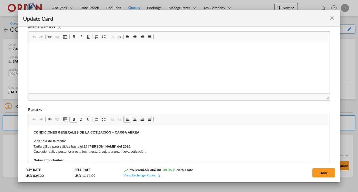
scroll to position [11, 0]
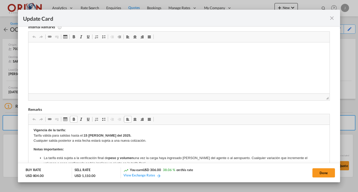
click at [85, 136] on strong "15 de agosto del 2025." at bounding box center [107, 136] width 48 height 4
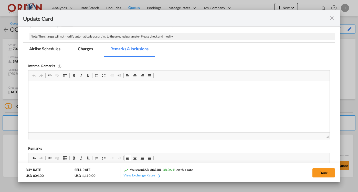
scroll to position [28, 0]
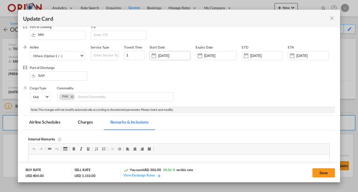
click at [180, 56] on input "01 Aug 2025" at bounding box center [174, 56] width 32 height 4
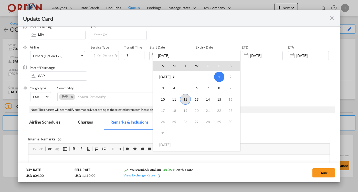
click at [183, 102] on span "12" at bounding box center [185, 99] width 11 height 11
type input "[DATE]"
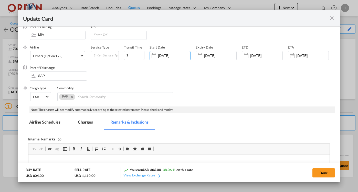
click at [210, 57] on input "[DATE]" at bounding box center [220, 56] width 32 height 4
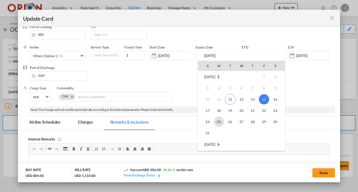
click at [218, 121] on span "25" at bounding box center [219, 122] width 10 height 10
type input "[DATE]"
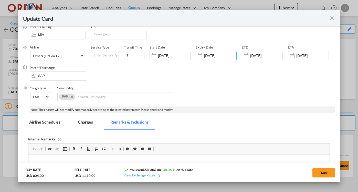
click at [253, 57] on input "[DATE]" at bounding box center [266, 56] width 32 height 4
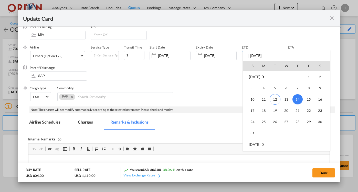
click at [264, 122] on span "25" at bounding box center [263, 122] width 10 height 10
type input "[DATE]"
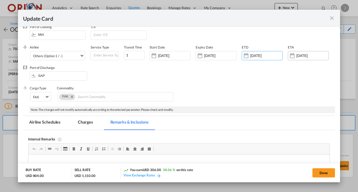
click at [300, 61] on div "ETA 15 Aug 2025" at bounding box center [310, 55] width 46 height 20
click at [300, 59] on div "[DATE]" at bounding box center [307, 55] width 41 height 9
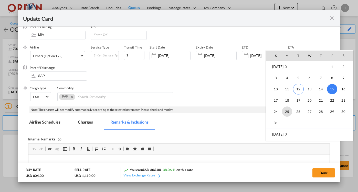
click at [286, 115] on span "25" at bounding box center [287, 112] width 10 height 10
type input "[DATE]"
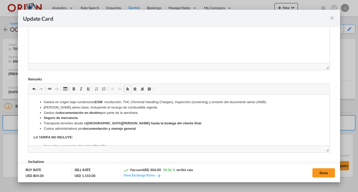
scroll to position [96, 0]
click at [319, 172] on button "Done" at bounding box center [323, 173] width 23 height 9
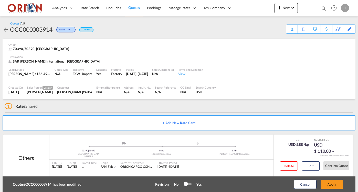
type input "[DATE]"
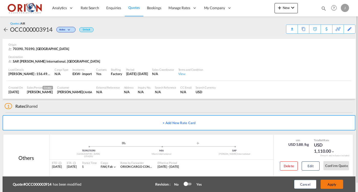
click at [334, 183] on button "Apply" at bounding box center [331, 184] width 23 height 9
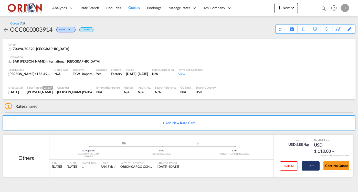
click at [310, 162] on button "Edit" at bounding box center [310, 166] width 18 height 9
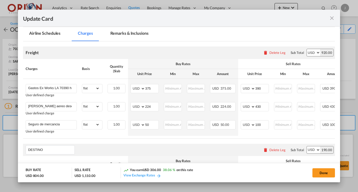
scroll to position [121, 0]
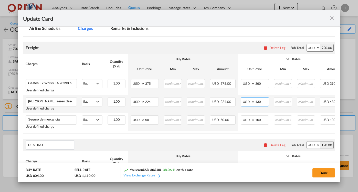
click at [262, 101] on input "430" at bounding box center [261, 102] width 13 height 8
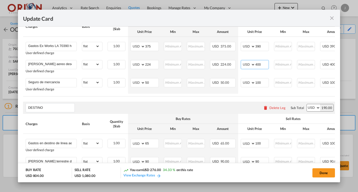
scroll to position [132, 0]
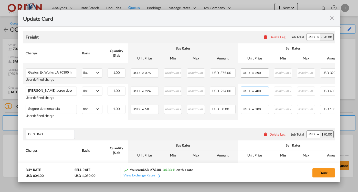
type input "400"
click at [262, 71] on input "390" at bounding box center [261, 73] width 13 height 8
click at [263, 74] on input "390" at bounding box center [261, 73] width 13 height 8
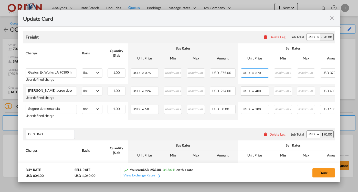
type input "370"
click at [261, 91] on input "400" at bounding box center [261, 91] width 13 height 8
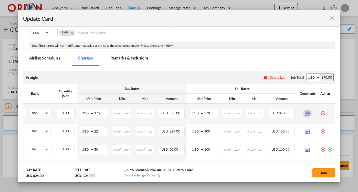
scroll to position [0, 51]
click at [308, 114] on md-icon "Update Card Pickup ..." at bounding box center [307, 113] width 9 height 9
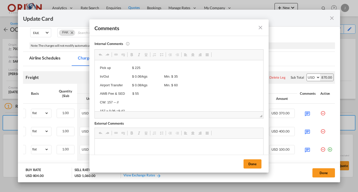
scroll to position [0, 0]
click at [160, 135] on span at bounding box center [161, 133] width 4 height 4
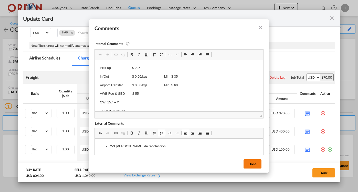
click at [245, 163] on button "Done" at bounding box center [252, 164] width 18 height 9
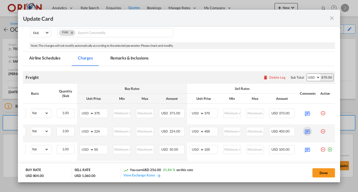
click at [305, 131] on md-icon "Update Card Pickup ..." at bounding box center [307, 131] width 9 height 9
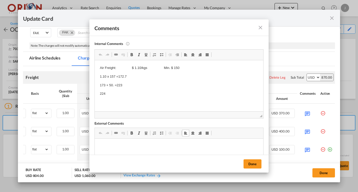
click at [162, 134] on span at bounding box center [161, 133] width 4 height 4
click at [251, 163] on button "Done" at bounding box center [252, 164] width 18 height 9
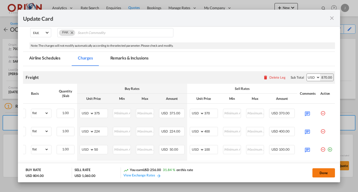
click at [327, 174] on button "Done" at bounding box center [323, 173] width 23 height 9
type input "[DATE]"
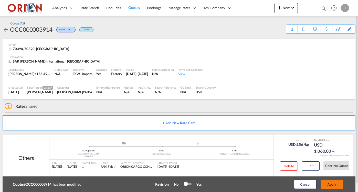
click at [329, 185] on button "Apply" at bounding box center [331, 184] width 23 height 9
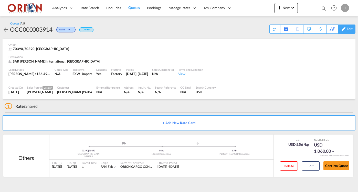
click at [349, 31] on div "Edit" at bounding box center [349, 29] width 6 height 9
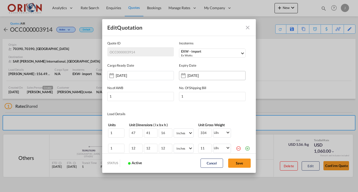
click at [202, 77] on input "[DATE]" at bounding box center [203, 76] width 32 height 4
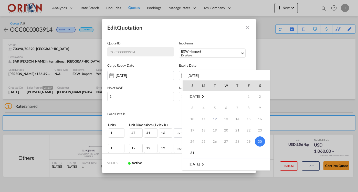
click at [160, 80] on div at bounding box center [179, 96] width 358 height 192
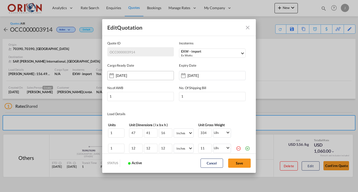
click at [155, 76] on div "[DATE]" at bounding box center [140, 75] width 67 height 9
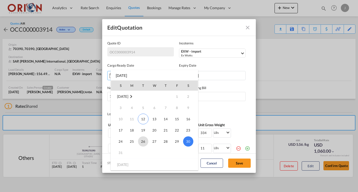
click at [144, 142] on span "26" at bounding box center [143, 142] width 10 height 10
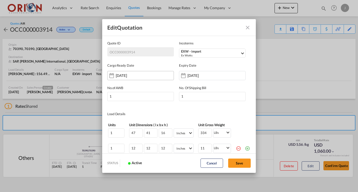
click at [135, 79] on div "26 Aug 2025" at bounding box center [140, 75] width 67 height 9
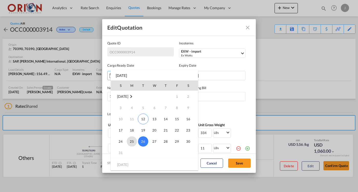
click at [134, 139] on span "25" at bounding box center [132, 142] width 10 height 10
type input "[DATE]"
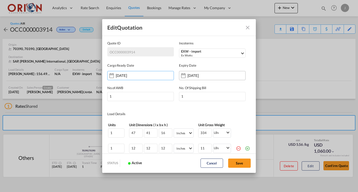
click at [207, 80] on div "[DATE]" at bounding box center [212, 75] width 67 height 9
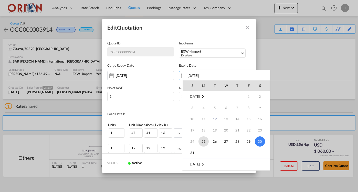
click at [205, 142] on span "25" at bounding box center [203, 142] width 10 height 10
type input "[DATE]"
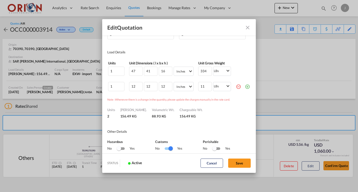
scroll to position [70, 0]
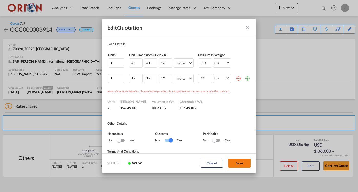
click at [240, 164] on button "Save" at bounding box center [239, 163] width 23 height 9
type input "[DATE]"
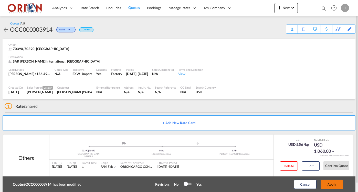
click at [333, 182] on button "Apply" at bounding box center [331, 184] width 23 height 9
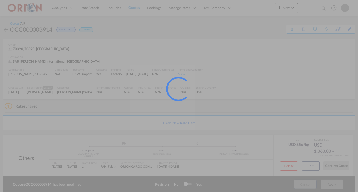
click at [303, 162] on div at bounding box center [179, 96] width 358 height 192
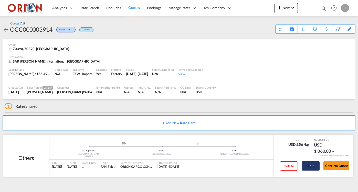
click at [315, 163] on button "Edit" at bounding box center [310, 166] width 18 height 9
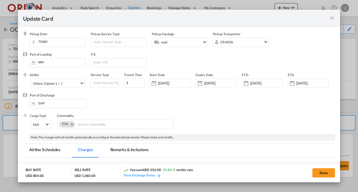
scroll to position [129, 0]
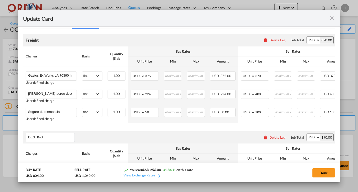
click at [330, 21] on md-icon "icon-close fg-AAA8AD m-0 pointer" at bounding box center [331, 18] width 6 height 6
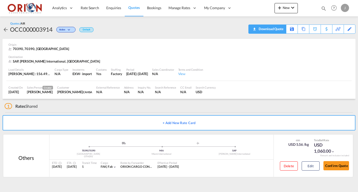
click at [260, 28] on div "Download Quote" at bounding box center [270, 29] width 26 height 8
click at [136, 8] on span "Quotes" at bounding box center [133, 7] width 11 height 4
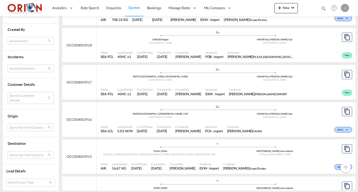
scroll to position [622, 0]
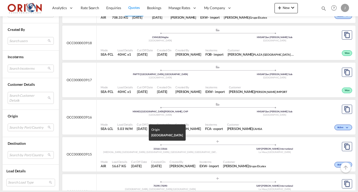
click at [178, 148] on div "33166 | 33166" at bounding box center [160, 149] width 114 height 3
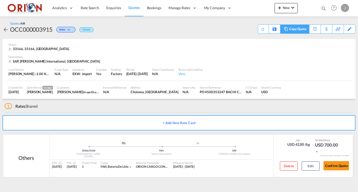
click at [299, 31] on div "Copy Quote" at bounding box center [297, 29] width 17 height 9
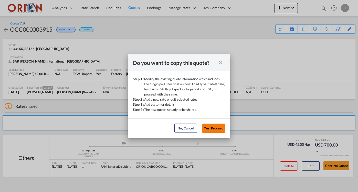
click at [217, 128] on button "Yes, Proceed" at bounding box center [213, 128] width 23 height 9
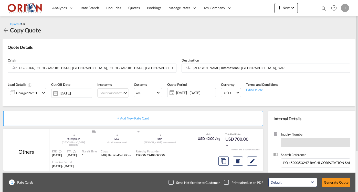
click at [188, 91] on span "01 - 31 Aug 2025" at bounding box center [195, 93] width 38 height 5
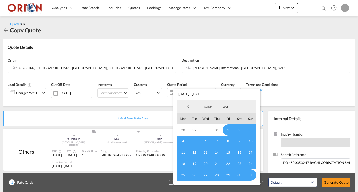
click at [194, 152] on span "12" at bounding box center [194, 152] width 11 height 11
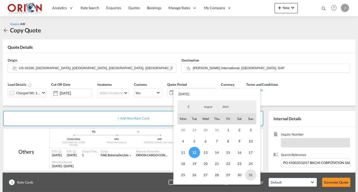
click at [248, 173] on span "31" at bounding box center [250, 175] width 11 height 11
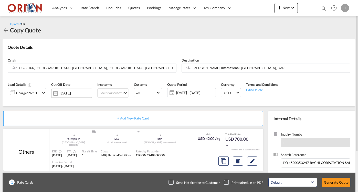
click at [86, 96] on div "[DATE]" at bounding box center [71, 93] width 41 height 9
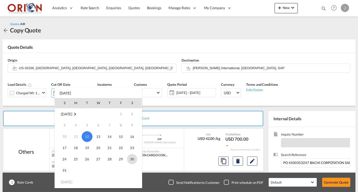
click at [131, 157] on span "30" at bounding box center [132, 159] width 10 height 10
type input "[DATE]"
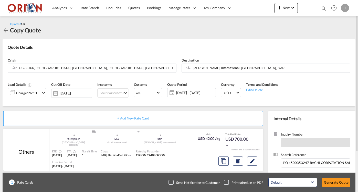
click at [197, 89] on span "[DATE] - [DATE]" at bounding box center [195, 92] width 41 height 7
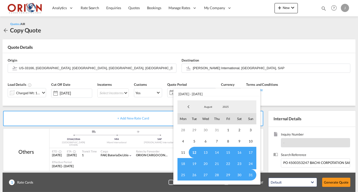
click at [196, 152] on span "12" at bounding box center [194, 152] width 11 height 11
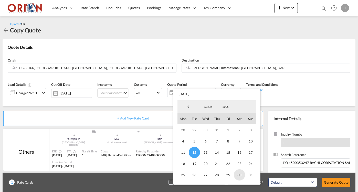
click at [239, 175] on span "30" at bounding box center [239, 175] width 11 height 11
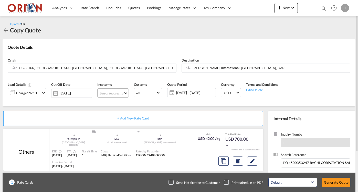
click at [107, 93] on md-select "Select Incoterms EXW - import Ex Works CPT - export Carrier Paid to CFR - impor…" at bounding box center [112, 92] width 31 height 9
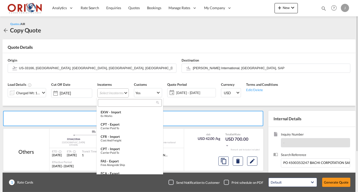
type md-option "[object Object]"
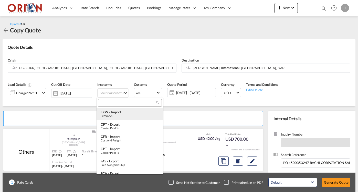
click at [108, 115] on div "Ex Works" at bounding box center [130, 115] width 58 height 3
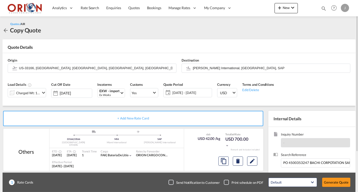
click at [42, 94] on md-icon "icon-chevron-down" at bounding box center [43, 93] width 6 height 6
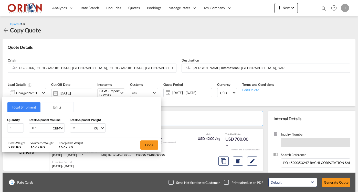
click at [48, 108] on button "Units" at bounding box center [56, 108] width 33 height 10
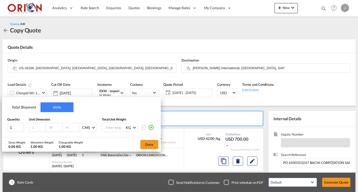
click at [37, 127] on input "number" at bounding box center [39, 127] width 14 height 5
click at [93, 127] on span at bounding box center [93, 127] width 3 height 3
click at [88, 140] on div "Inches" at bounding box center [87, 139] width 10 height 5
click at [34, 129] on input "number" at bounding box center [39, 127] width 14 height 5
type input "49"
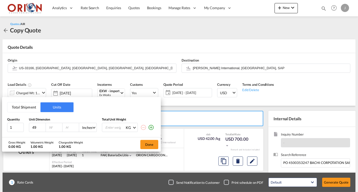
click at [54, 129] on input "number" at bounding box center [55, 127] width 14 height 5
type input "49"
click at [72, 128] on input "number" at bounding box center [72, 127] width 14 height 5
type input "60"
click at [117, 127] on input "number" at bounding box center [115, 127] width 20 height 9
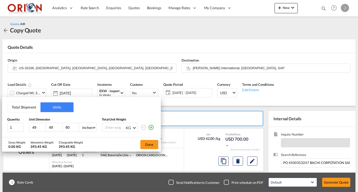
click at [130, 129] on div "KG" at bounding box center [128, 128] width 5 height 4
click at [132, 140] on md-option "LB" at bounding box center [138, 140] width 35 height 12
click at [111, 128] on input "number" at bounding box center [115, 127] width 20 height 9
type input "258"
click at [154, 146] on button "Done" at bounding box center [149, 144] width 18 height 9
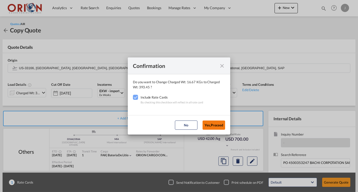
click at [211, 127] on button "Yes,Proceed" at bounding box center [213, 125] width 23 height 9
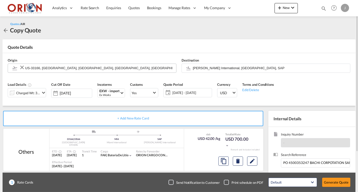
click at [25, 66] on button "Clear Input" at bounding box center [22, 68] width 6 height 8
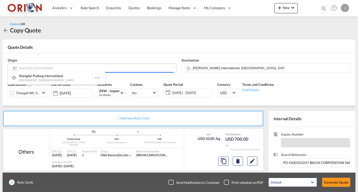
paste input "37343"
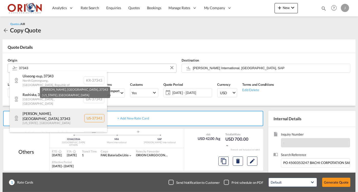
click at [53, 113] on div "[PERSON_NAME], [GEOGRAPHIC_DATA] , 37343 [US_STATE] , [GEOGRAPHIC_DATA] [GEOGRA…" at bounding box center [58, 118] width 97 height 19
type input "US-37343, [PERSON_NAME], [GEOGRAPHIC_DATA], [US_STATE]"
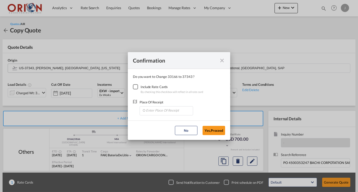
click at [135, 87] on div "Checkbox No Ink" at bounding box center [135, 86] width 5 height 5
click at [153, 116] on md-dialog-content "Do you want to Change 33166 to 37343 ? Include Rate Cards By checking this chec…" at bounding box center [179, 95] width 102 height 52
click at [151, 111] on input "Enter Place Of Receipt" at bounding box center [167, 111] width 51 height 8
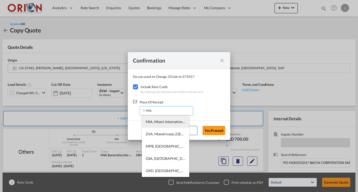
click at [155, 125] on li "MIA, Miami International, [GEOGRAPHIC_DATA], [GEOGRAPHIC_DATA], [GEOGRAPHIC_DAT…" at bounding box center [165, 122] width 47 height 12
type input "MIA, Miami International, [GEOGRAPHIC_DATA], [GEOGRAPHIC_DATA], [GEOGRAPHIC_DAT…"
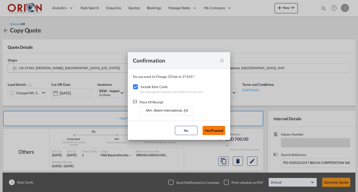
click at [214, 132] on button "Yes,Proceed" at bounding box center [213, 130] width 23 height 9
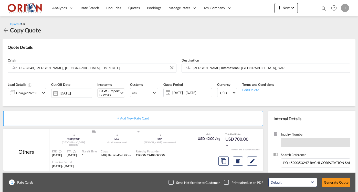
click at [291, 159] on input "PO 4500353247 BACHI CORPOTATION SAN [PERSON_NAME] TEXTILE AEREO LC" at bounding box center [315, 163] width 69 height 9
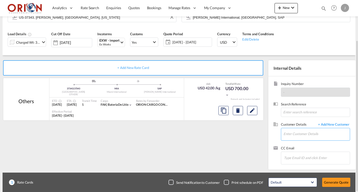
click at [295, 133] on input "Enter Customer Details" at bounding box center [316, 134] width 66 height 12
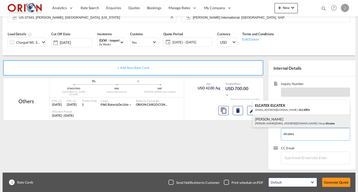
click at [292, 124] on div "[PERSON_NAME] [PERSON_NAME][EMAIL_ADDRESS][DOMAIN_NAME] | Grupo Elcatex" at bounding box center [300, 121] width 97 height 14
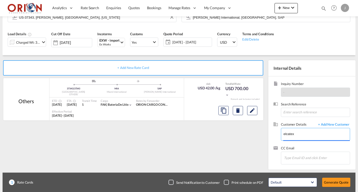
type input "Grupo Elcatex, [PERSON_NAME], [PERSON_NAME][EMAIL_ADDRESS][DOMAIN_NAME]"
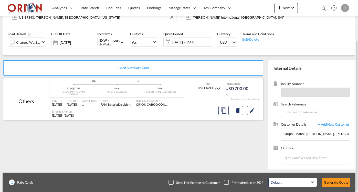
click at [246, 109] on div at bounding box center [237, 111] width 43 height 12
click at [251, 111] on md-icon "Edit" at bounding box center [252, 111] width 6 height 6
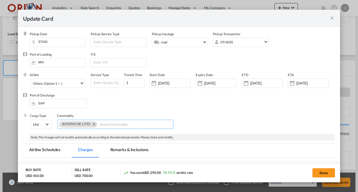
click at [97, 125] on md-chips-wrap "BATERIA DE LITIO" at bounding box center [115, 124] width 116 height 9
click at [94, 125] on md-icon "Remove BATERIA DE LITIO" at bounding box center [94, 124] width 6 height 6
type input "FAK"
click at [172, 83] on input "[DATE]" at bounding box center [174, 83] width 32 height 4
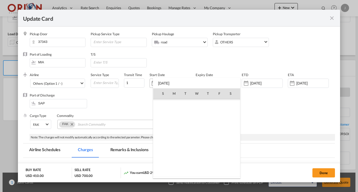
scroll to position [118411, 0]
click at [181, 124] on span "12" at bounding box center [185, 127] width 11 height 11
type input "[DATE]"
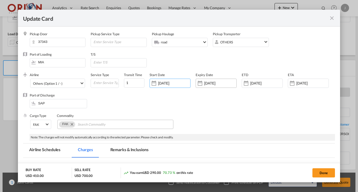
click at [207, 86] on div "[DATE]" at bounding box center [215, 83] width 41 height 9
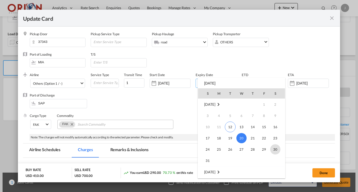
click at [273, 149] on span "30" at bounding box center [275, 150] width 10 height 10
type input "[DATE]"
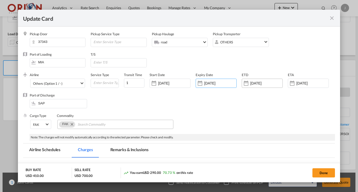
click at [253, 79] on div "[DATE]" at bounding box center [261, 83] width 41 height 9
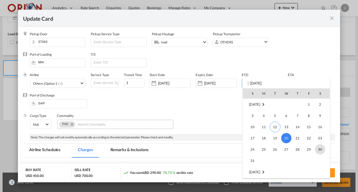
click at [318, 150] on span "30" at bounding box center [320, 150] width 10 height 10
type input "[DATE]"
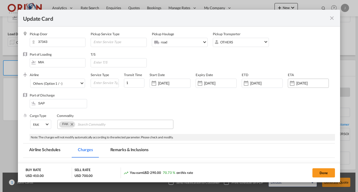
click at [290, 82] on div "Update Card Pickup ..." at bounding box center [292, 83] width 8 height 10
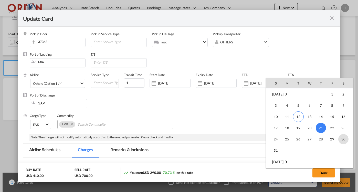
click at [341, 139] on span "30" at bounding box center [343, 139] width 10 height 10
type input "[DATE]"
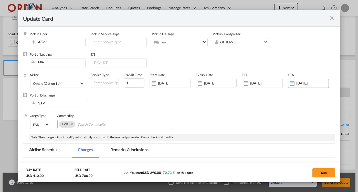
scroll to position [68, 0]
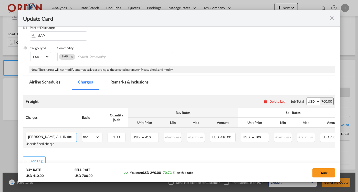
click at [60, 136] on input "[PERSON_NAME] ALL IN desde [GEOGRAPHIC_DATA], [GEOGRAPHIC_DATA] hasta [GEOGRAPH…" at bounding box center [52, 137] width 48 height 8
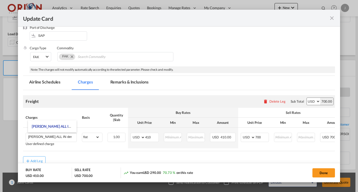
click at [99, 157] on air-lcl-rate-modification "Freight Please enter leg name Leg Name Already Exists Delete Leg Sub Total AED …" at bounding box center [179, 127] width 312 height 75
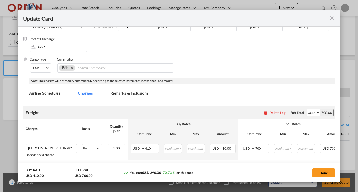
scroll to position [0, 0]
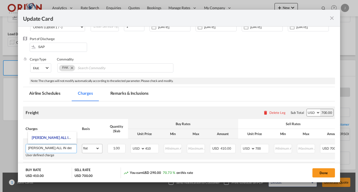
drag, startPoint x: 60, startPoint y: 146, endPoint x: 92, endPoint y: 147, distance: 32.7
click at [92, 147] on tr "[PERSON_NAME] ALL IN desde [GEOGRAPHIC_DATA], [GEOGRAPHIC_DATA] hasta Aeropuert…" at bounding box center [204, 149] width 362 height 21
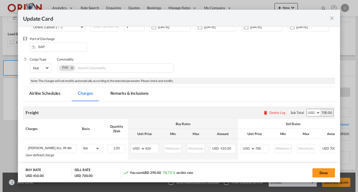
click at [333, 16] on md-icon "icon-close fg-AAA8AD m-0 pointer" at bounding box center [331, 18] width 6 height 6
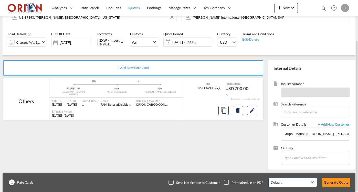
click at [136, 9] on span "Quotes" at bounding box center [133, 8] width 11 height 4
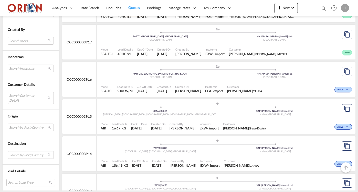
scroll to position [660, 0]
click at [189, 156] on div "Mode AIR Load Details 156.49 KG Cut Off Date [DATE] Created On [DATE] Created B…" at bounding box center [225, 163] width 259 height 15
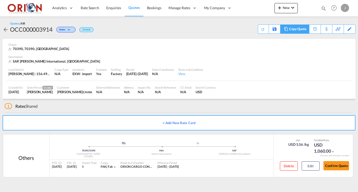
click at [301, 32] on div "Copy Quote" at bounding box center [297, 29] width 17 height 9
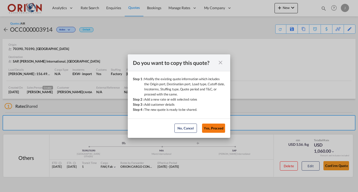
click at [216, 130] on button "Yes, Proceed" at bounding box center [213, 128] width 23 height 9
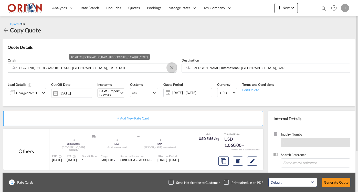
click at [171, 69] on button "Clear Input" at bounding box center [172, 68] width 8 height 8
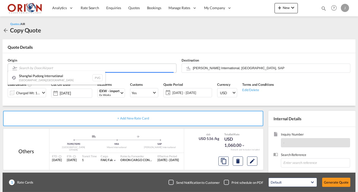
paste input "37343"
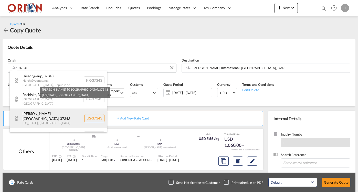
click at [52, 109] on div "[PERSON_NAME], [GEOGRAPHIC_DATA] , 37343 [US_STATE] , [GEOGRAPHIC_DATA] [GEOGRA…" at bounding box center [58, 118] width 97 height 19
type input "US-37343, [PERSON_NAME], [GEOGRAPHIC_DATA], [US_STATE]"
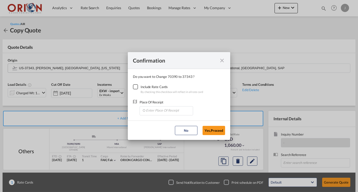
click at [136, 88] on div "Checkbox No Ink" at bounding box center [135, 86] width 5 height 5
drag, startPoint x: 146, startPoint y: 112, endPoint x: 146, endPoint y: 109, distance: 2.8
click at [146, 112] on input "Enter Place Of Receipt" at bounding box center [167, 111] width 51 height 8
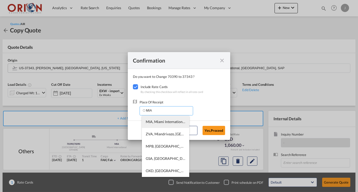
click at [178, 122] on span "MIA, Miami International, [GEOGRAPHIC_DATA], [GEOGRAPHIC_DATA], [GEOGRAPHIC_DAT…" at bounding box center [241, 122] width 190 height 4
type input "MIA, Miami International, [GEOGRAPHIC_DATA], [GEOGRAPHIC_DATA], [GEOGRAPHIC_DAT…"
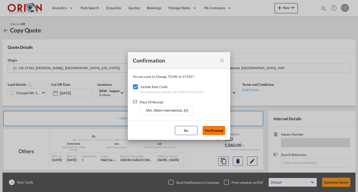
click at [212, 128] on button "Yes,Proceed" at bounding box center [213, 130] width 23 height 9
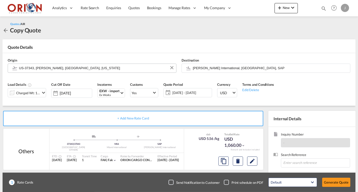
click at [192, 94] on span "[DATE] - [DATE]" at bounding box center [191, 93] width 38 height 5
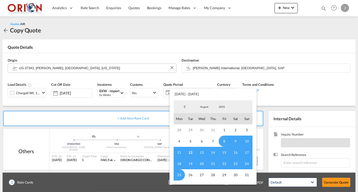
click at [190, 154] on span "12" at bounding box center [190, 152] width 11 height 11
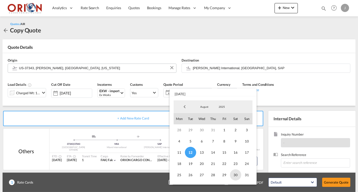
click at [232, 174] on span "30" at bounding box center [235, 175] width 11 height 11
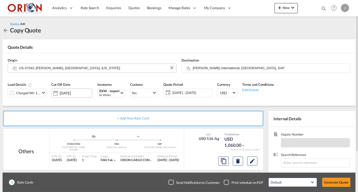
click at [72, 95] on div "[DATE]" at bounding box center [71, 93] width 41 height 9
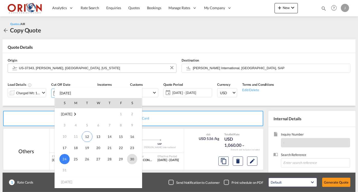
click at [132, 158] on span "30" at bounding box center [132, 159] width 10 height 10
type input "[DATE]"
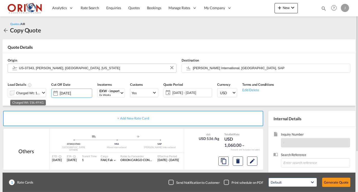
click at [37, 93] on div "Charged Wt: 156.49 KG" at bounding box center [28, 93] width 24 height 7
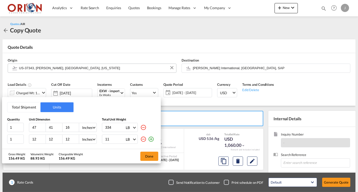
click at [144, 140] on md-icon "icon-minus-circle-outline" at bounding box center [143, 139] width 6 height 6
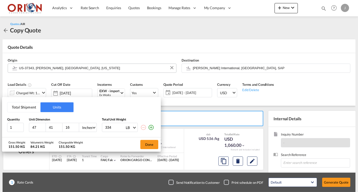
click at [108, 126] on input "334" at bounding box center [115, 127] width 20 height 9
type input "258"
click at [35, 127] on input "47" at bounding box center [39, 127] width 14 height 5
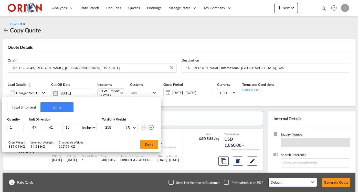
click at [35, 127] on input "47" at bounding box center [39, 127] width 14 height 5
type input "49"
click at [51, 127] on input "41" at bounding box center [55, 127] width 14 height 5
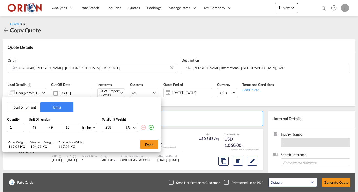
type input "49"
click at [68, 125] on input "16" at bounding box center [72, 127] width 14 height 5
type input "60"
click at [147, 144] on button "Done" at bounding box center [149, 144] width 18 height 9
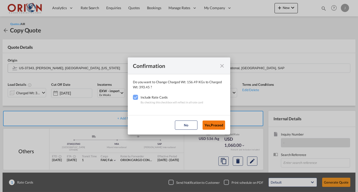
click at [217, 123] on button "Yes,Proceed" at bounding box center [213, 125] width 23 height 9
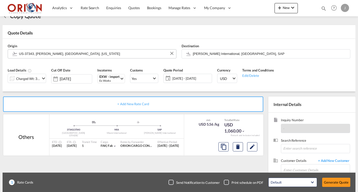
scroll to position [51, 0]
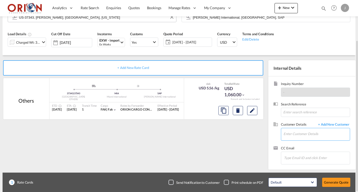
click at [298, 133] on input "Enter Customer Details" at bounding box center [316, 134] width 66 height 12
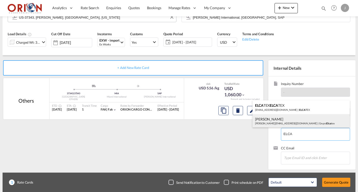
click at [296, 126] on div "[PERSON_NAME] [PERSON_NAME][EMAIL_ADDRESS][DOMAIN_NAME] | Grupo Elca tex" at bounding box center [300, 121] width 97 height 14
type input "Grupo Elcatex, [PERSON_NAME], [PERSON_NAME][EMAIL_ADDRESS][DOMAIN_NAME]"
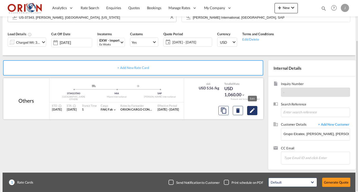
click at [247, 110] on button "Edit" at bounding box center [252, 110] width 10 height 9
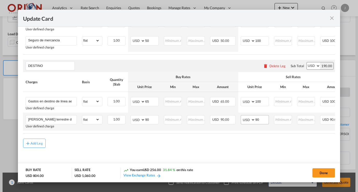
scroll to position [0, 42]
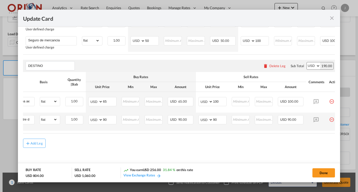
click at [330, 119] on md-icon "icon-minus-circle-outline red-400-fg pt-7" at bounding box center [331, 117] width 5 height 5
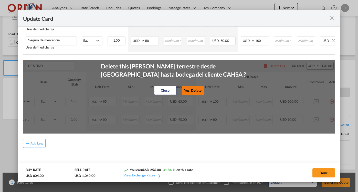
click at [200, 86] on button "Yes, Delete" at bounding box center [192, 90] width 23 height 9
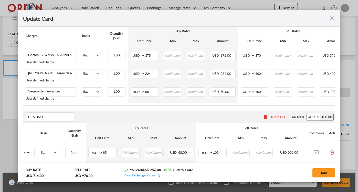
scroll to position [135, 0]
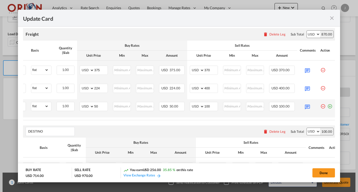
click at [322, 107] on md-icon "icon-minus-circle-outline red-400-fg pt-7" at bounding box center [322, 104] width 5 height 5
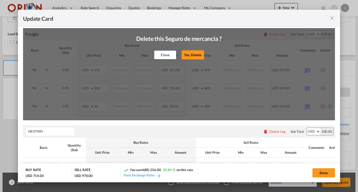
scroll to position [0, 51]
click at [192, 52] on button "Yes, Delete" at bounding box center [192, 54] width 23 height 9
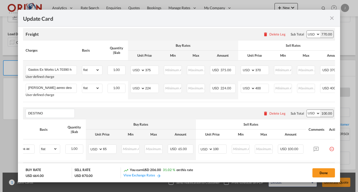
scroll to position [0, 0]
click at [66, 66] on input "Gastos Ex Works LA 70390 hasta [GEOGRAPHIC_DATA]" at bounding box center [52, 70] width 48 height 8
click at [56, 68] on input "Gastos Ex Works LA 70390 hasta [GEOGRAPHIC_DATA]" at bounding box center [52, 70] width 48 height 8
drag, startPoint x: 55, startPoint y: 68, endPoint x: 68, endPoint y: 68, distance: 13.6
click at [68, 68] on input "Gastos Ex Works LA 70390 hasta [GEOGRAPHIC_DATA]" at bounding box center [52, 70] width 48 height 8
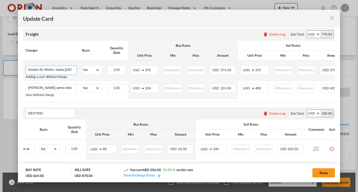
paste input "ennessee 37343"
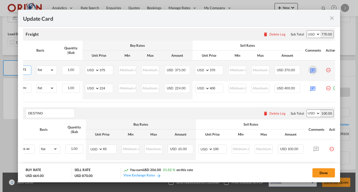
type input "Gastos Ex Works [US_STATE] 37343 hasta [GEOGRAPHIC_DATA]"
click at [312, 72] on md-icon "Update Card Pickup ..." at bounding box center [312, 70] width 9 height 9
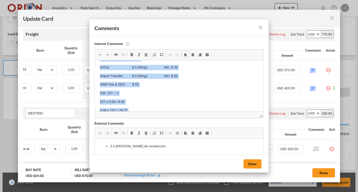
scroll to position [32, 0]
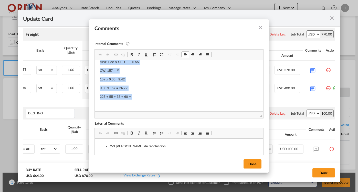
drag, startPoint x: 100, startPoint y: 68, endPoint x: 172, endPoint y: 124, distance: 91.4
click at [172, 113] on html "Pick up $ 225 In/Out $ 0.06/kgs Min. $ 35 Airport Transfer $ 0.08/kgs Min. $ 60…" at bounding box center [179, 71] width 168 height 85
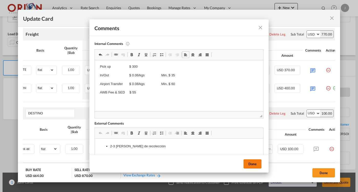
click at [248, 165] on button "Done" at bounding box center [252, 164] width 18 height 9
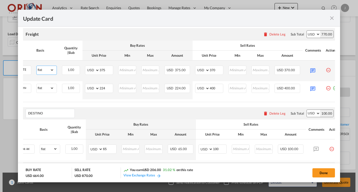
select select "chargeable_weight"
click at [313, 70] on md-icon "Update Card Pickup ..." at bounding box center [312, 70] width 9 height 9
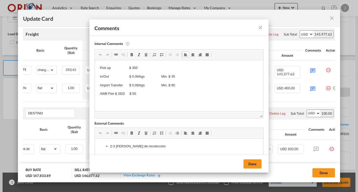
click at [130, 102] on p "Rich Text Editor, editor104" at bounding box center [179, 102] width 158 height 5
drag, startPoint x: 130, startPoint y: 102, endPoint x: 135, endPoint y: 109, distance: 8.5
click at [135, 109] on p "0.06 x 394 =23.64" at bounding box center [179, 110] width 158 height 5
drag, startPoint x: 132, startPoint y: 108, endPoint x: 91, endPoint y: 108, distance: 41.4
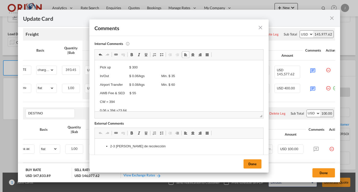
click at [95, 108] on html "Pick up $ 300 In/Out $ 0.06/kgs Min. $ 35 Airport Transfer $ 0.08/kgs Min. $ 60…" at bounding box center [179, 94] width 168 height 68
drag, startPoint x: 97, startPoint y: 110, endPoint x: 117, endPoint y: 109, distance: 19.5
click at [117, 109] on p "394 x 0.08 =" at bounding box center [179, 110] width 158 height 5
drag, startPoint x: 117, startPoint y: 109, endPoint x: 100, endPoint y: 109, distance: 16.6
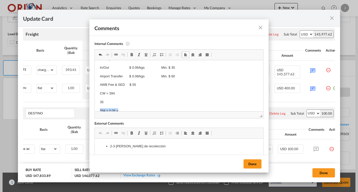
click at [100, 109] on p "394 x 0.08 =" at bounding box center [179, 110] width 158 height 5
click at [115, 102] on p "35" at bounding box center [179, 102] width 158 height 5
drag, startPoint x: 20, startPoint y: 41, endPoint x: 247, endPoint y: 164, distance: 257.6
click at [247, 164] on button "Done" at bounding box center [252, 164] width 18 height 9
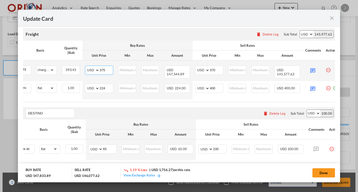
click at [104, 71] on input "375" at bounding box center [105, 70] width 13 height 8
type input "455"
click at [214, 70] on input "370" at bounding box center [215, 70] width 13 height 8
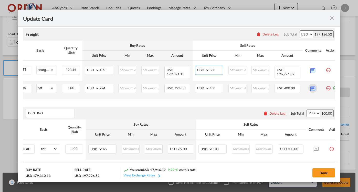
type input "500"
click at [309, 86] on md-icon "Update Card Pickup ..." at bounding box center [312, 88] width 9 height 9
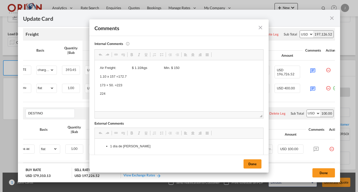
scroll to position [0, 0]
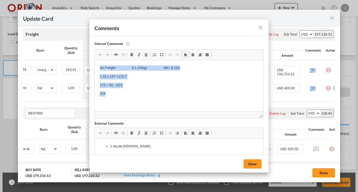
drag, startPoint x: 113, startPoint y: 94, endPoint x: 92, endPoint y: 68, distance: 33.4
click at [95, 68] on html "Air Freight: $ 1.10/kgs Min. $ 150 1.10 x 157 =172.7 173 + 50. =223 224" at bounding box center [179, 85] width 168 height 50
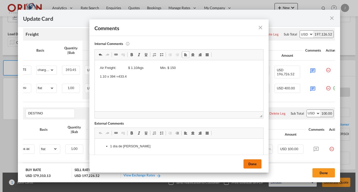
click at [254, 164] on button "Done" at bounding box center [252, 164] width 18 height 9
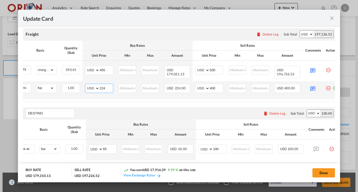
click at [104, 88] on input "224" at bounding box center [105, 88] width 13 height 8
type input "434"
click at [218, 88] on input "400" at bounding box center [215, 88] width 13 height 8
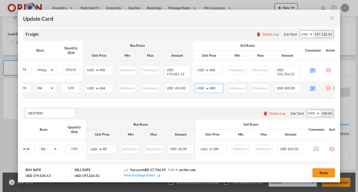
click at [218, 88] on input "400" at bounding box center [215, 88] width 13 height 8
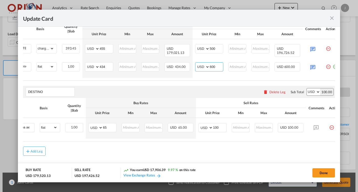
scroll to position [157, 0]
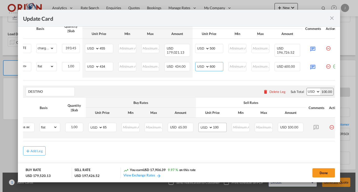
type input "600"
click at [220, 127] on input "100" at bounding box center [219, 127] width 13 height 8
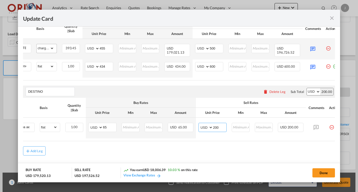
type input "200"
select select "flat"
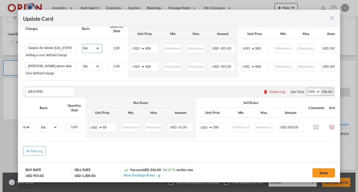
scroll to position [0, 0]
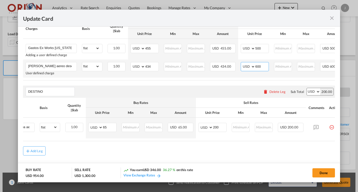
click at [261, 67] on input "600" at bounding box center [261, 66] width 13 height 8
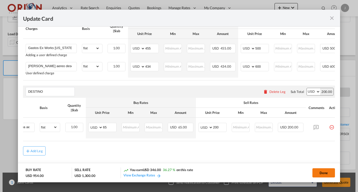
click at [325, 173] on button "Done" at bounding box center [323, 173] width 23 height 9
type input "[DATE]"
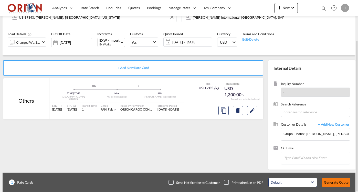
click at [328, 181] on button "Generate Quote" at bounding box center [336, 182] width 28 height 9
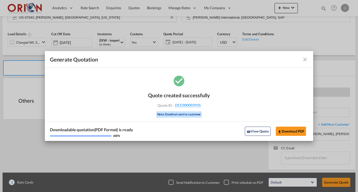
click at [305, 61] on md-icon "icon-close fg-AAA8AD cursor m-0" at bounding box center [305, 60] width 6 height 6
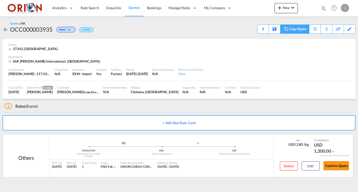
click at [302, 29] on div "Copy Quote" at bounding box center [297, 29] width 17 height 9
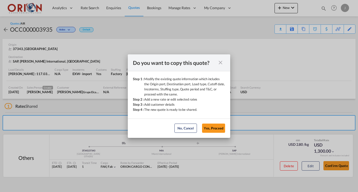
click at [214, 133] on md-dialog-actions "No, Cancel Yes, Proceed No, Cancel Yes, Proceed" at bounding box center [179, 128] width 102 height 19
click at [213, 130] on button "Yes, Proceed" at bounding box center [213, 128] width 23 height 9
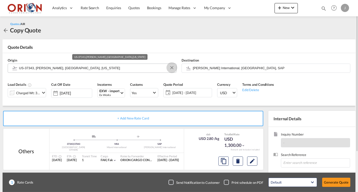
click at [168, 68] on button "Clear Input" at bounding box center [172, 68] width 8 height 8
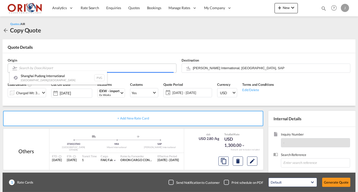
paste input "28110-6807"
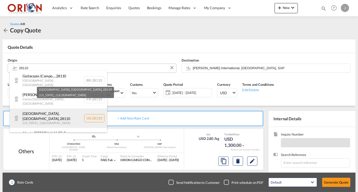
click at [55, 109] on div "[GEOGRAPHIC_DATA][US_STATE] , [GEOGRAPHIC_DATA] [GEOGRAPHIC_DATA]-28110" at bounding box center [58, 118] width 97 height 19
type input "US-28110, [GEOGRAPHIC_DATA], [GEOGRAPHIC_DATA], [US_STATE]"
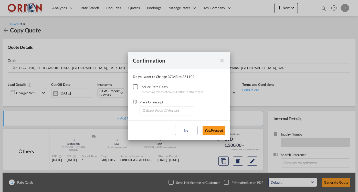
click at [135, 88] on div "Checkbox No Ink" at bounding box center [135, 86] width 5 height 5
click at [162, 112] on input "Enter Place Of Receipt" at bounding box center [167, 111] width 51 height 8
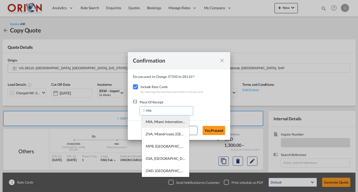
click at [171, 120] on span "MIA, Miami International, [GEOGRAPHIC_DATA], [GEOGRAPHIC_DATA], [GEOGRAPHIC_DAT…" at bounding box center [241, 122] width 190 height 4
type input "MIA, Miami International, [GEOGRAPHIC_DATA], [GEOGRAPHIC_DATA], [GEOGRAPHIC_DAT…"
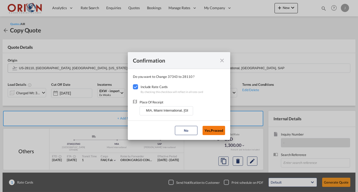
click at [214, 129] on button "Yes,Proceed" at bounding box center [213, 130] width 23 height 9
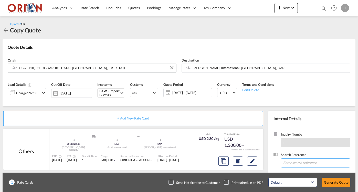
click at [292, 166] on input at bounding box center [315, 163] width 69 height 9
paste input "PO 4500360561"
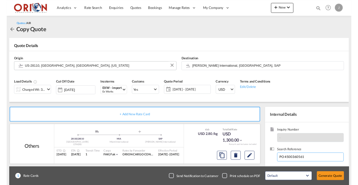
scroll to position [0, 0]
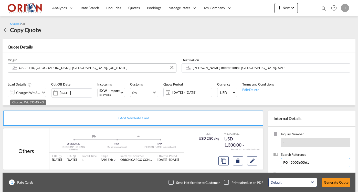
type input "PO 4500360561"
click at [39, 92] on div "Charged Wt: 393.45 KG" at bounding box center [28, 92] width 24 height 7
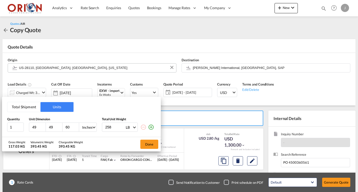
click at [27, 107] on button "Total Shipment" at bounding box center [23, 107] width 33 height 10
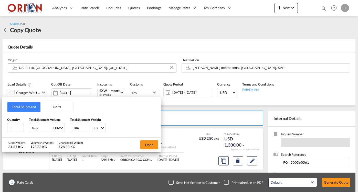
click at [56, 108] on button "Units" at bounding box center [56, 107] width 33 height 10
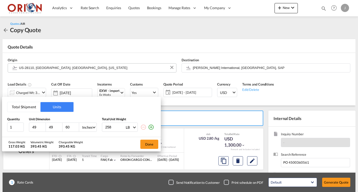
click at [30, 106] on button "Total Shipment" at bounding box center [23, 107] width 33 height 10
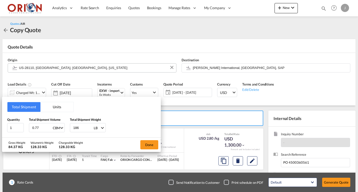
click at [52, 109] on button "Units" at bounding box center [56, 107] width 33 height 10
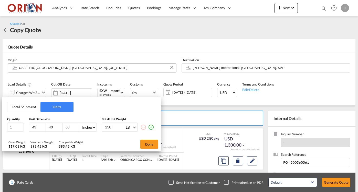
click at [113, 129] on input "258" at bounding box center [115, 127] width 20 height 9
type input "205"
click at [39, 126] on input "49" at bounding box center [39, 127] width 14 height 5
click at [33, 109] on button "Total Shipment" at bounding box center [23, 107] width 33 height 10
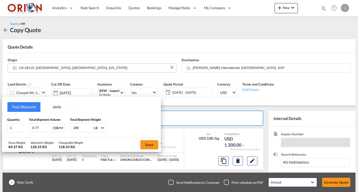
click at [79, 126] on input "186" at bounding box center [83, 128] width 20 height 9
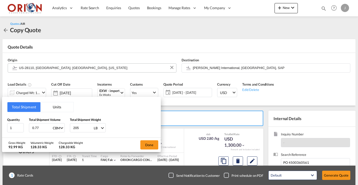
type input "205"
click at [41, 127] on input "0.77" at bounding box center [42, 128] width 20 height 9
type input "0.03"
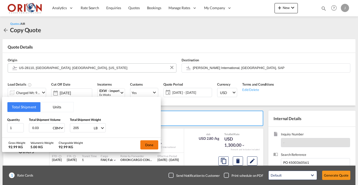
click at [147, 145] on button "Done" at bounding box center [149, 144] width 18 height 9
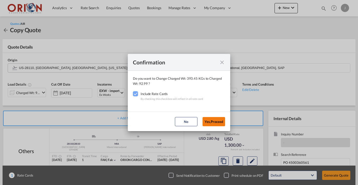
click at [214, 122] on button "Yes,Proceed" at bounding box center [213, 121] width 23 height 9
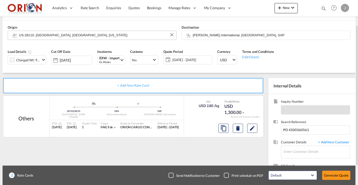
scroll to position [33, 0]
click at [294, 152] on input "Enter Customer Details" at bounding box center [316, 152] width 66 height 12
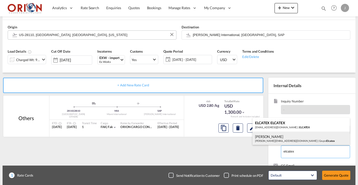
click at [287, 142] on div "[PERSON_NAME] [PERSON_NAME][EMAIL_ADDRESS][DOMAIN_NAME] | Grupo Elcatex" at bounding box center [300, 139] width 97 height 14
type input "Grupo Elcatex, [PERSON_NAME], [PERSON_NAME][EMAIL_ADDRESS][DOMAIN_NAME]"
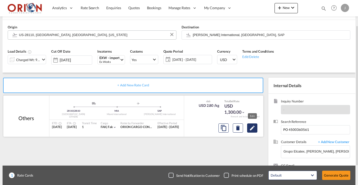
click at [250, 127] on md-icon "Edit" at bounding box center [252, 128] width 6 height 6
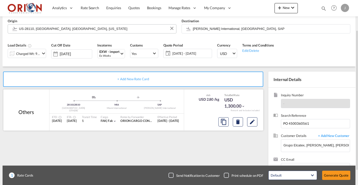
scroll to position [40, 0]
click at [187, 52] on span "[DATE] - [DATE]" at bounding box center [191, 53] width 38 height 5
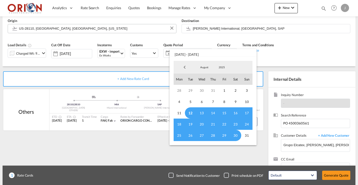
click at [192, 111] on span "12" at bounding box center [190, 112] width 11 height 11
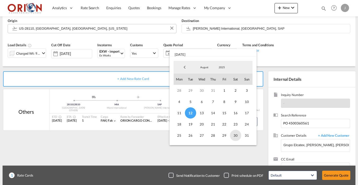
click at [236, 135] on span "30" at bounding box center [235, 135] width 11 height 11
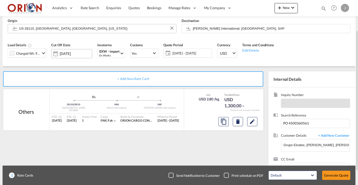
click at [73, 51] on md-datepicker "[DATE]" at bounding box center [76, 53] width 32 height 5
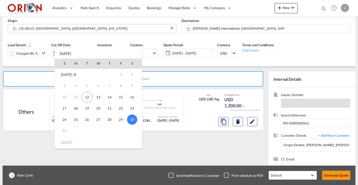
click at [131, 120] on span "30" at bounding box center [132, 120] width 10 height 10
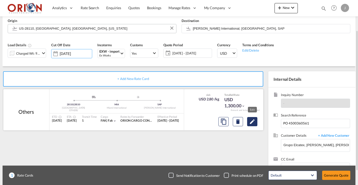
click at [254, 123] on md-icon "Edit" at bounding box center [252, 122] width 6 height 6
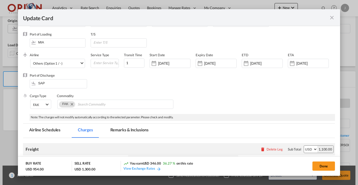
scroll to position [129, 0]
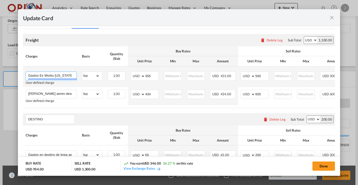
click at [59, 73] on input "Gastos Ex Works [US_STATE] 37343 hasta [GEOGRAPHIC_DATA]" at bounding box center [52, 76] width 48 height 8
drag, startPoint x: 54, startPoint y: 74, endPoint x: 40, endPoint y: 74, distance: 14.6
click at [40, 74] on input "Gastos Ex Works [US_STATE] 37343 hasta [GEOGRAPHIC_DATA]" at bounding box center [52, 76] width 48 height 8
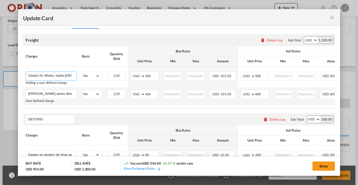
paste input "NC 28110-6807"
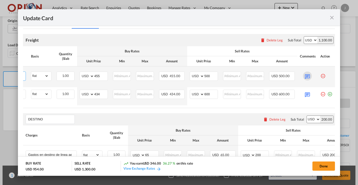
scroll to position [0, 51]
type input "Gastos Ex Works NC 28110-6807 hasta [GEOGRAPHIC_DATA]"
click at [309, 77] on md-icon "Update Card Pickup ..." at bounding box center [307, 76] width 9 height 9
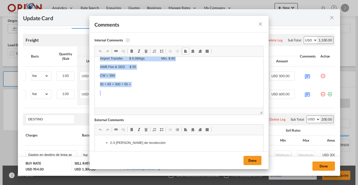
scroll to position [1, 0]
drag, startPoint x: 98, startPoint y: 63, endPoint x: 198, endPoint y: 125, distance: 117.5
click at [198, 108] on html "Pick up $ 300 In/Out $ 0.06/kgs Min. $ 35 Airport Transfer $ 0.08/kgs Min. $ 60…" at bounding box center [179, 70] width 168 height 76
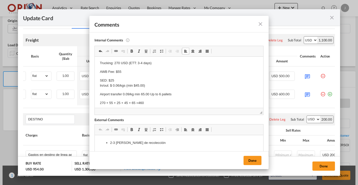
scroll to position [6, 0]
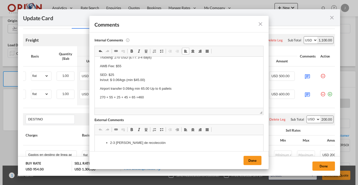
click at [254, 166] on div "Done" at bounding box center [178, 160] width 179 height 18
click at [251, 162] on button "Done" at bounding box center [252, 160] width 18 height 9
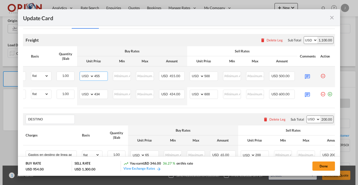
click at [101, 75] on input "455" at bounding box center [100, 76] width 13 height 8
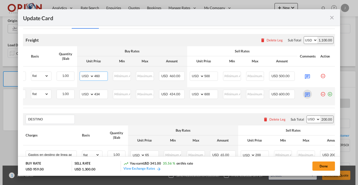
type input "460"
click at [307, 93] on md-icon "Update Card Pickup ..." at bounding box center [307, 94] width 9 height 9
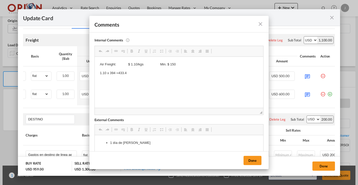
scroll to position [0, 0]
click at [113, 75] on p "1.10 x 394 =433.4" at bounding box center [179, 73] width 158 height 5
click at [112, 74] on p "1.10 x 394 =433.4" at bounding box center [179, 73] width 158 height 5
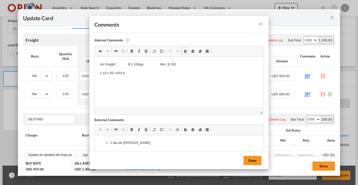
click at [130, 75] on p "1.10 x 93 =433.4" at bounding box center [179, 73] width 158 height 5
drag, startPoint x: 36, startPoint y: 18, endPoint x: 252, endPoint y: 159, distance: 258.5
click at [252, 159] on button "Done" at bounding box center [252, 160] width 18 height 9
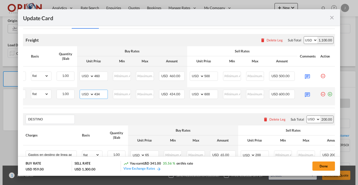
click at [100, 94] on input "434" at bounding box center [100, 94] width 13 height 8
type input "150"
click at [310, 95] on md-icon "Update Card Pickup ..." at bounding box center [307, 94] width 9 height 9
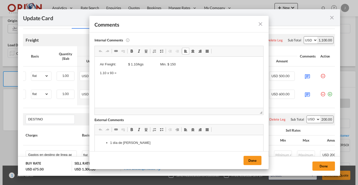
click at [123, 75] on body "Air Freight: $ 1.10/kgs Min. $ 150 1.10 x 93 =" at bounding box center [179, 77] width 158 height 31
drag, startPoint x: 28, startPoint y: 19, endPoint x: 250, endPoint y: 162, distance: 264.8
click at [250, 162] on button "Done" at bounding box center [252, 160] width 18 height 9
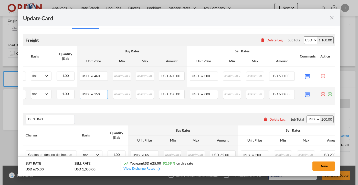
click at [102, 95] on input "150" at bounding box center [100, 94] width 13 height 8
type input "200"
click at [212, 92] on input "600" at bounding box center [210, 94] width 13 height 8
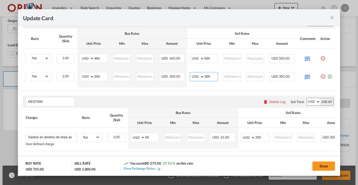
scroll to position [154, 0]
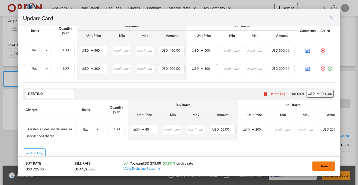
type input "300"
click at [315, 165] on button "Done" at bounding box center [323, 166] width 23 height 9
type input "[DATE]"
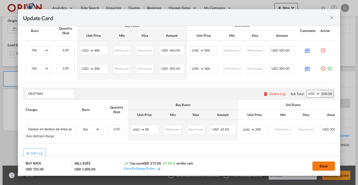
type input "[DATE]"
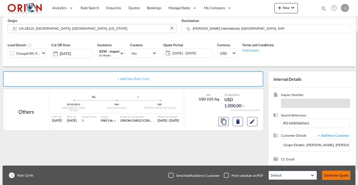
click at [333, 175] on button "Generate Quote" at bounding box center [336, 175] width 28 height 9
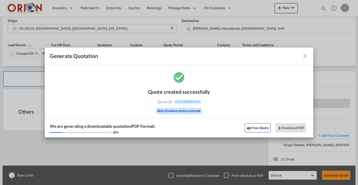
click at [306, 55] on md-icon "icon-close fg-AAA8AD cursor m-0" at bounding box center [305, 56] width 6 height 6
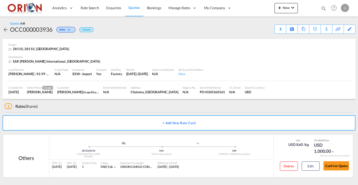
click at [134, 9] on span "Quotes" at bounding box center [133, 7] width 11 height 4
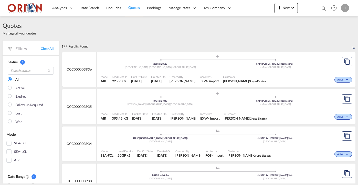
click at [208, 113] on span "Incoterms" at bounding box center [209, 114] width 19 height 4
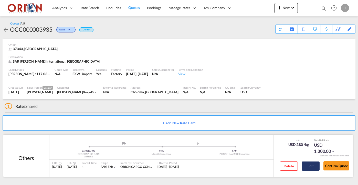
click at [306, 163] on button "Edit" at bounding box center [310, 166] width 18 height 9
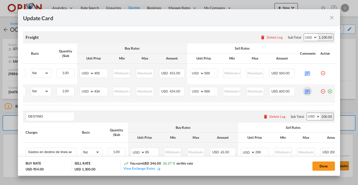
scroll to position [0, 51]
click at [307, 91] on md-icon "Update Card Pickup ..." at bounding box center [307, 91] width 9 height 9
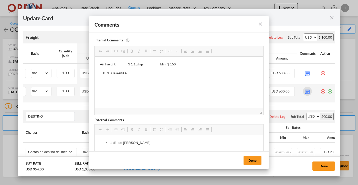
scroll to position [0, 0]
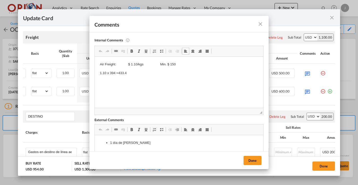
click at [136, 72] on p "1.10 x 394 =433.4" at bounding box center [179, 73] width 158 height 5
drag, startPoint x: 136, startPoint y: 72, endPoint x: 115, endPoint y: 91, distance: 28.5
click at [114, 82] on p "433.4 + 50 =483.4" at bounding box center [179, 81] width 158 height 5
click at [122, 82] on p "433.4 + 40 =483.4" at bounding box center [179, 81] width 158 height 5
click at [128, 81] on p "433.4 + 40 =483.4" at bounding box center [179, 81] width 158 height 5
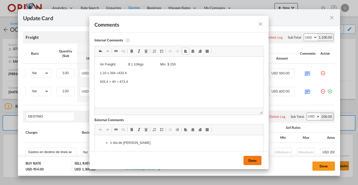
click at [247, 159] on button "Done" at bounding box center [252, 160] width 18 height 9
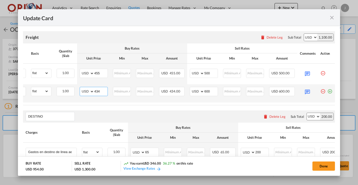
click at [102, 91] on input "434" at bounding box center [100, 91] width 13 height 8
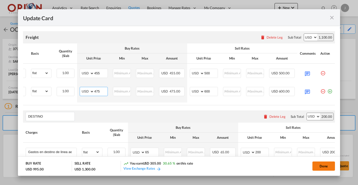
type input "475"
click at [319, 169] on button "Done" at bounding box center [323, 166] width 23 height 9
type input "[DATE]"
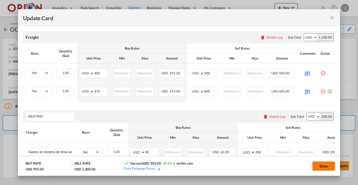
type input "[DATE]"
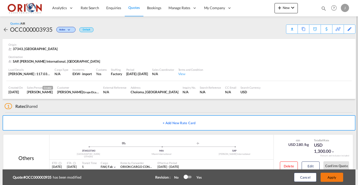
click at [333, 178] on button "Apply" at bounding box center [331, 177] width 23 height 9
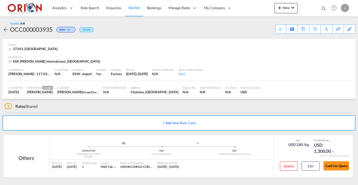
click at [132, 8] on span "Quotes" at bounding box center [133, 7] width 11 height 4
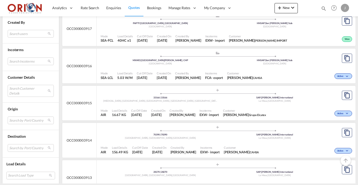
scroll to position [766, 0]
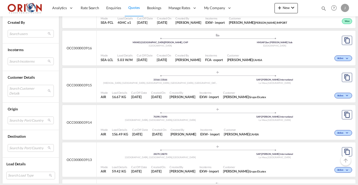
click at [190, 125] on div "Mode AIR Load Details 156.49 KG Cut Off Date [DATE] Created On [DATE] Created B…" at bounding box center [225, 132] width 259 height 15
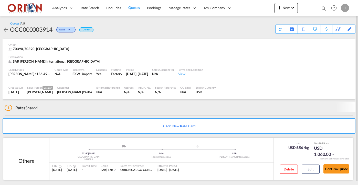
click at [309, 164] on div "Delete Edit" at bounding box center [297, 171] width 43 height 14
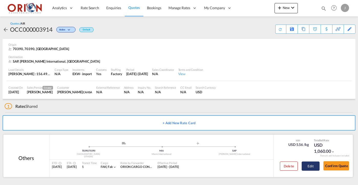
click at [312, 167] on button "Edit" at bounding box center [310, 166] width 18 height 9
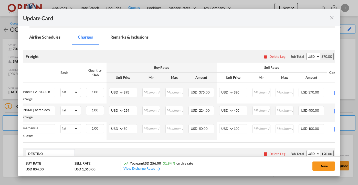
scroll to position [0, 42]
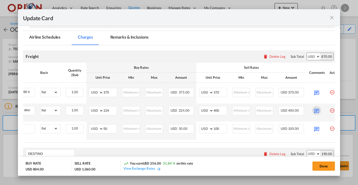
click at [315, 112] on md-icon "Update Card Pickup ..." at bounding box center [316, 110] width 9 height 9
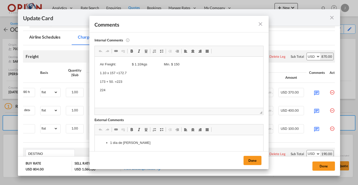
scroll to position [0, 0]
click at [260, 25] on md-icon "icon-close fg-AAA8AD m-0 pointer" at bounding box center [260, 24] width 6 height 6
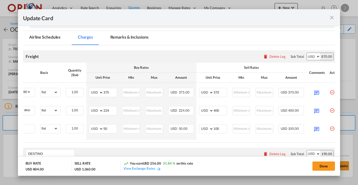
click at [332, 15] on md-icon "icon-close fg-AAA8AD m-0 pointer" at bounding box center [331, 18] width 6 height 6
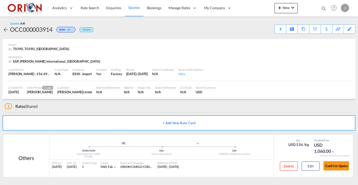
click at [132, 8] on span "Quotes" at bounding box center [133, 7] width 11 height 4
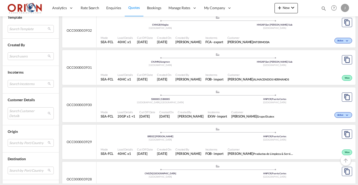
scroll to position [112, 0]
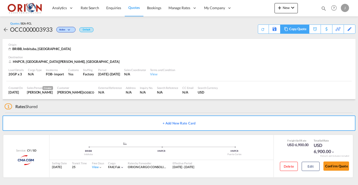
click at [300, 31] on div "Copy Quote" at bounding box center [297, 29] width 17 height 9
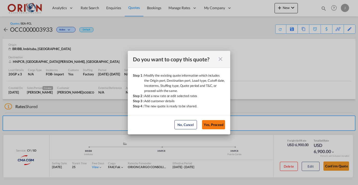
click at [215, 126] on button "Yes, Proceed" at bounding box center [213, 124] width 23 height 9
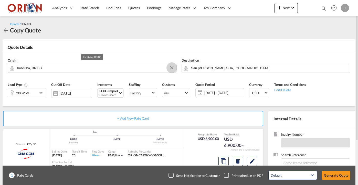
click at [169, 67] on button "Clear Input" at bounding box center [172, 68] width 8 height 8
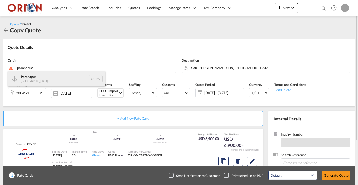
click at [69, 79] on div "Paranagua [GEOGRAPHIC_DATA] BRPNG" at bounding box center [56, 78] width 97 height 15
type input "Paranagua, BRPNG"
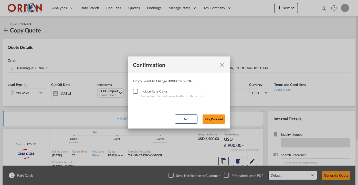
click at [137, 92] on div "Checkbox No Ink" at bounding box center [135, 91] width 5 height 5
click at [214, 118] on button "Yes,Proceed" at bounding box center [213, 119] width 23 height 9
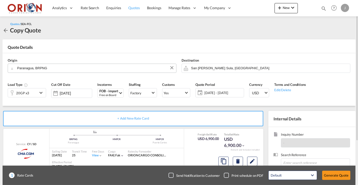
click at [134, 5] on span "Quotes" at bounding box center [133, 7] width 11 height 5
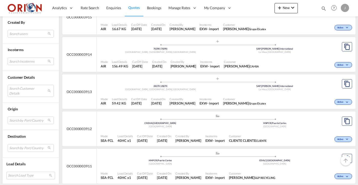
scroll to position [835, 0]
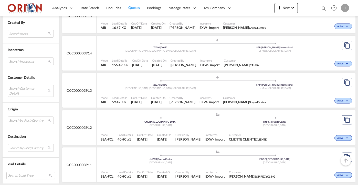
click at [166, 59] on span "Created On" at bounding box center [159, 61] width 14 height 4
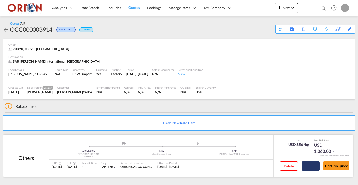
click at [312, 165] on button "Edit" at bounding box center [310, 166] width 18 height 9
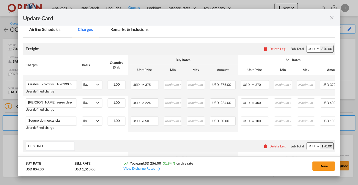
scroll to position [132, 0]
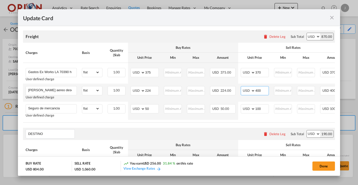
click at [263, 91] on input "400" at bounding box center [261, 90] width 13 height 8
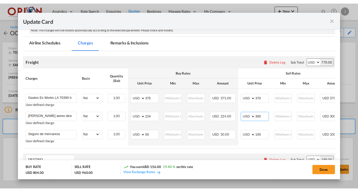
scroll to position [108, 0]
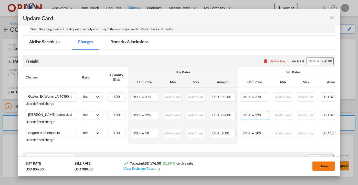
type input "320"
click at [319, 164] on button "Done" at bounding box center [323, 166] width 23 height 9
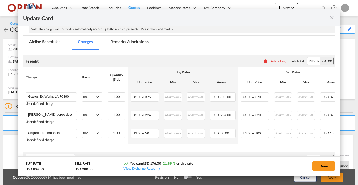
type input "[DATE]"
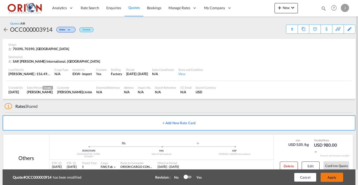
click at [331, 177] on button "Apply" at bounding box center [331, 177] width 23 height 9
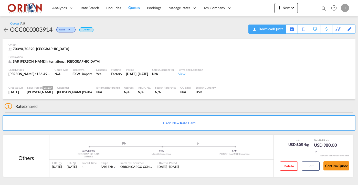
click at [281, 31] on div "Download Quote" at bounding box center [270, 29] width 26 height 8
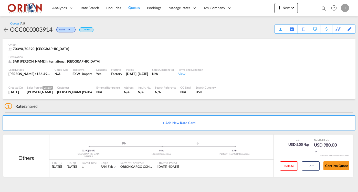
click at [137, 8] on span "Quotes" at bounding box center [133, 7] width 11 height 4
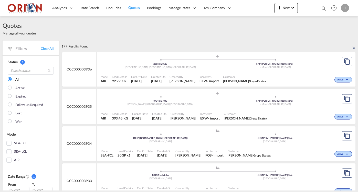
click at [183, 74] on div "Created By [PERSON_NAME]" at bounding box center [182, 79] width 30 height 13
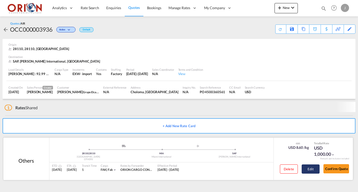
click at [307, 169] on button "Edit" at bounding box center [310, 169] width 18 height 9
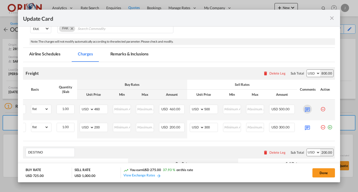
scroll to position [0, 51]
click at [308, 109] on md-icon "Update Card Pickup ..." at bounding box center [307, 109] width 9 height 9
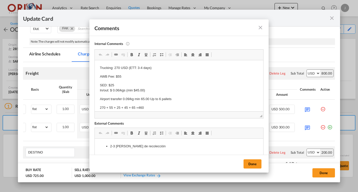
scroll to position [0, 0]
click at [102, 106] on p "270 + 55 + 25 + 45 + 65 =460" at bounding box center [179, 107] width 158 height 5
click at [147, 106] on p "200 + 55 + 25 + 45 + 65 =460" at bounding box center [179, 107] width 158 height 5
drag, startPoint x: 52, startPoint y: 44, endPoint x: 254, endPoint y: 166, distance: 235.5
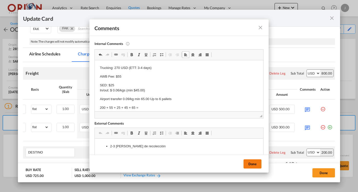
click at [254, 166] on button "Done" at bounding box center [252, 164] width 18 height 9
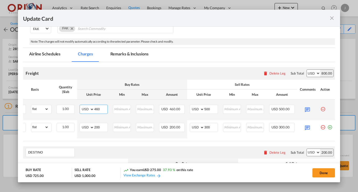
click at [101, 107] on input "460" at bounding box center [100, 109] width 13 height 8
type input "390"
click at [212, 109] on input "500" at bounding box center [210, 109] width 13 height 8
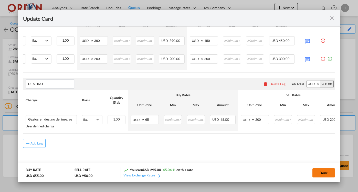
click at [325, 175] on button "Done" at bounding box center [323, 173] width 23 height 9
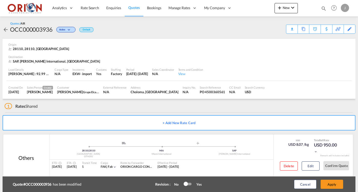
type input "[DATE]"
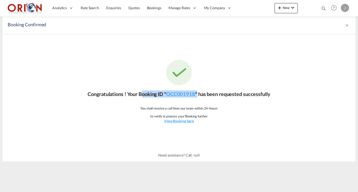
click at [198, 93] on p "Congratulations ! Your Booking ID " OCC001918 " has been requested successfully" at bounding box center [178, 94] width 182 height 7
